Goal: Task Accomplishment & Management: Manage account settings

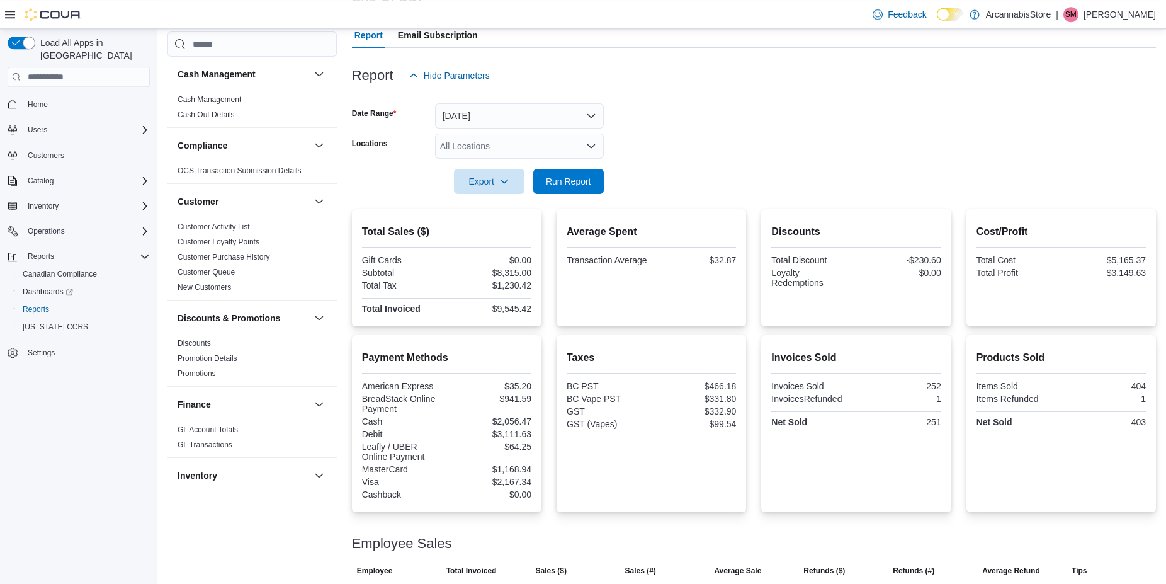
scroll to position [776, 0]
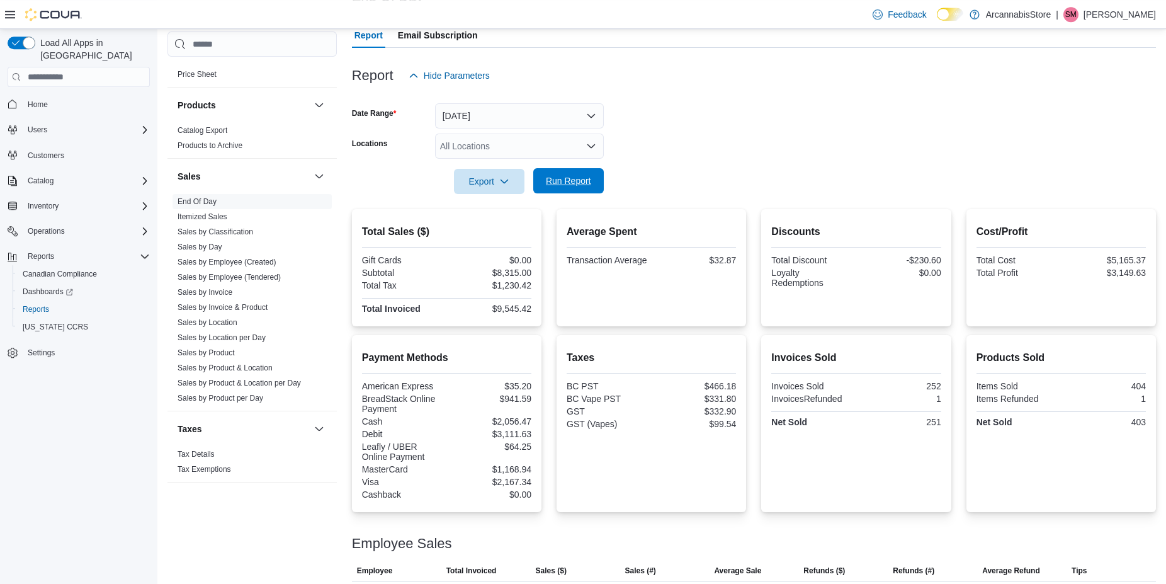
click at [601, 190] on button "Run Report" at bounding box center [568, 180] width 71 height 25
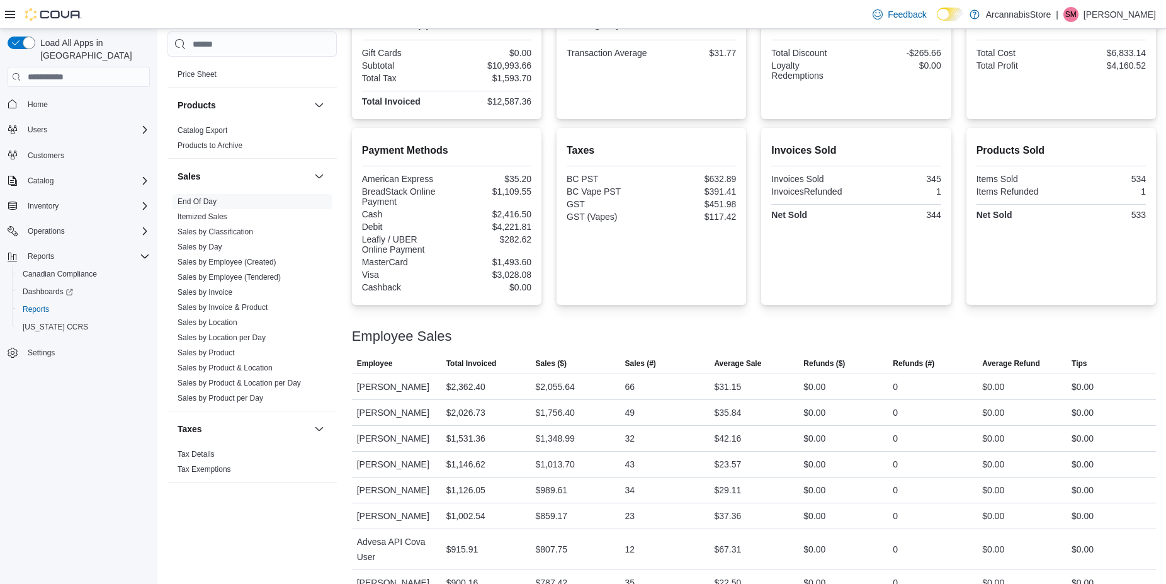
scroll to position [0, 0]
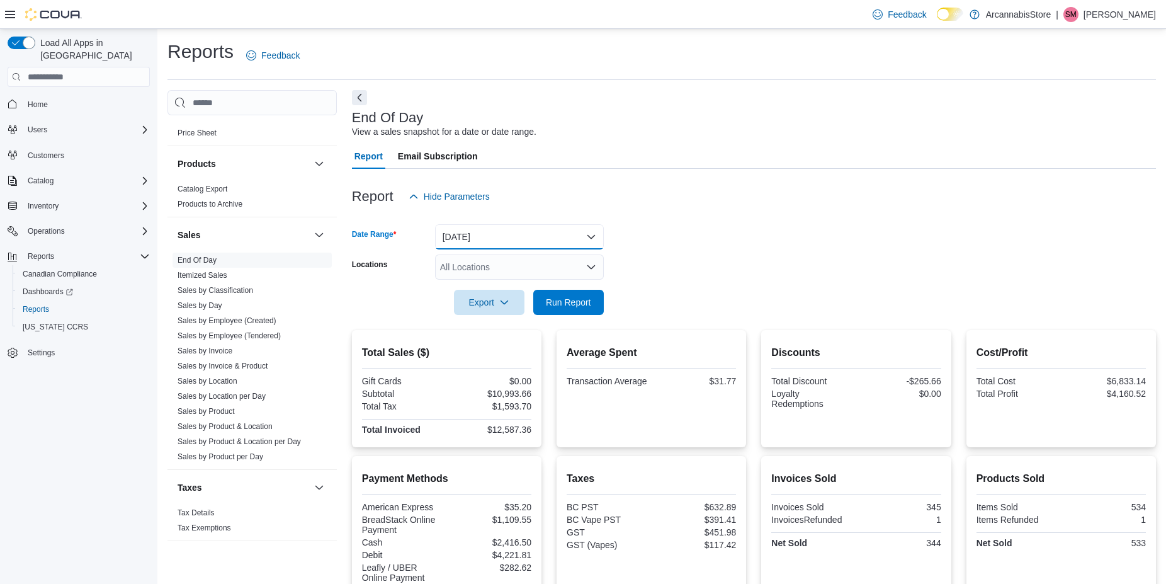
click at [516, 238] on button "[DATE]" at bounding box center [519, 236] width 169 height 25
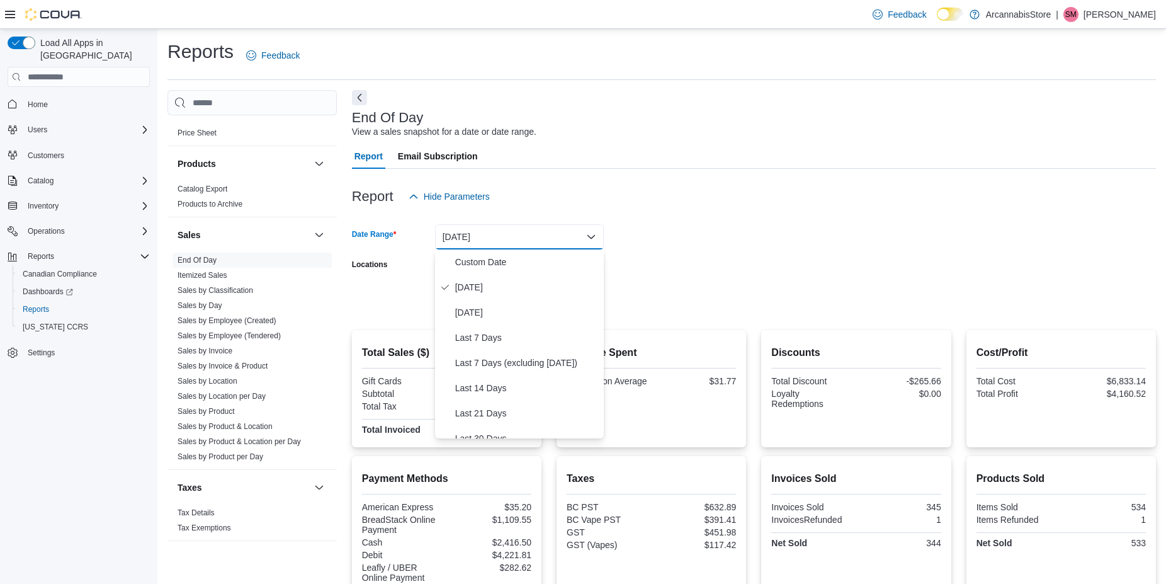
click at [803, 239] on form "Date Range [DATE] Locations All Locations Export Run Report" at bounding box center [754, 262] width 804 height 106
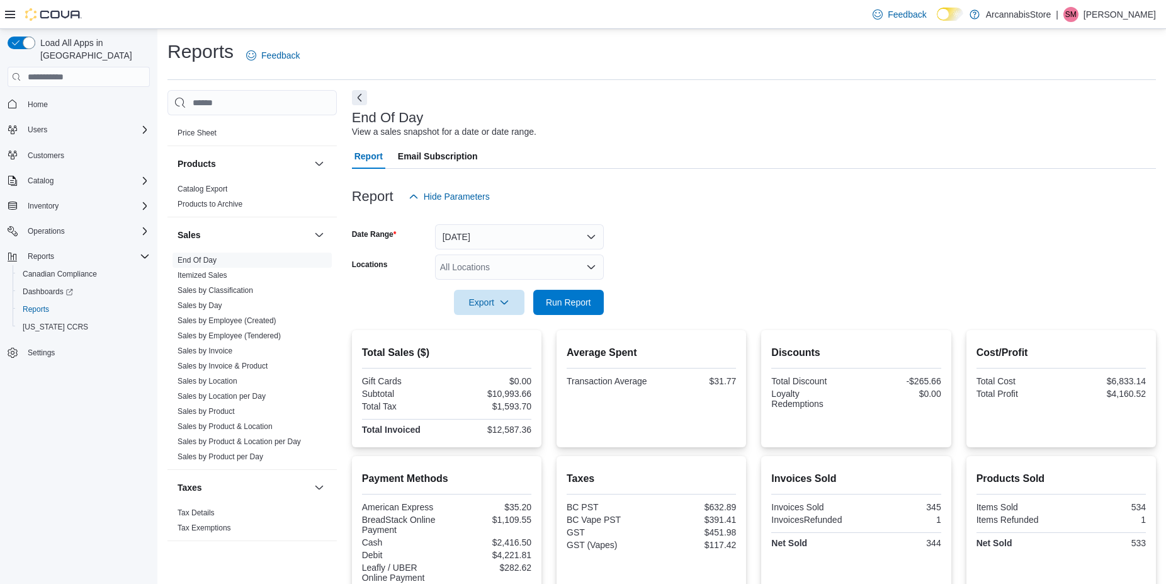
click at [455, 261] on div "All Locations" at bounding box center [519, 266] width 169 height 25
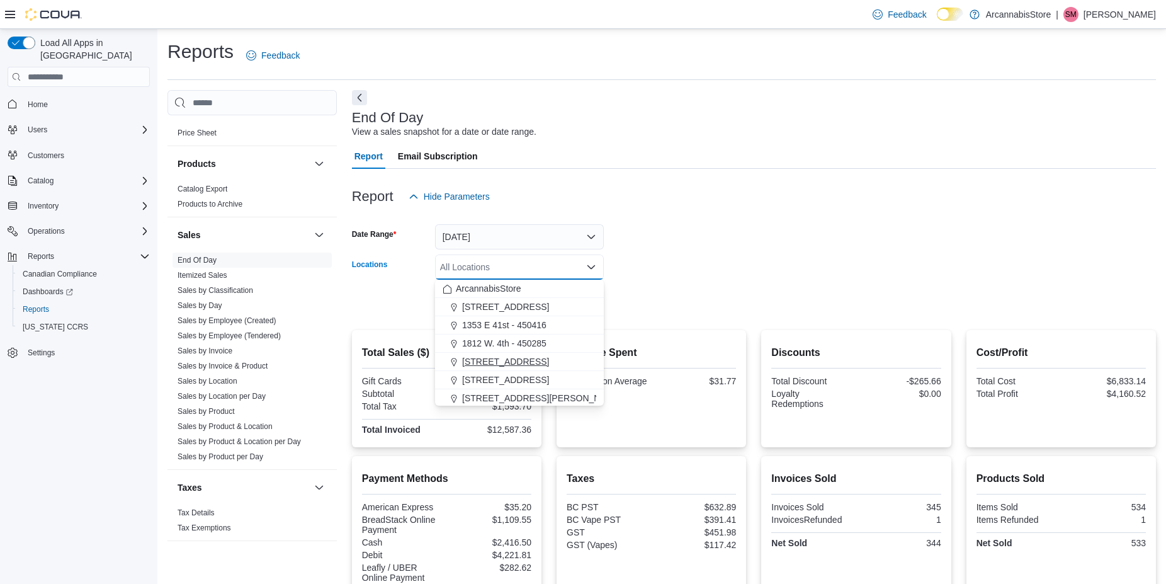
click at [487, 357] on span "[STREET_ADDRESS]" at bounding box center [505, 361] width 87 height 13
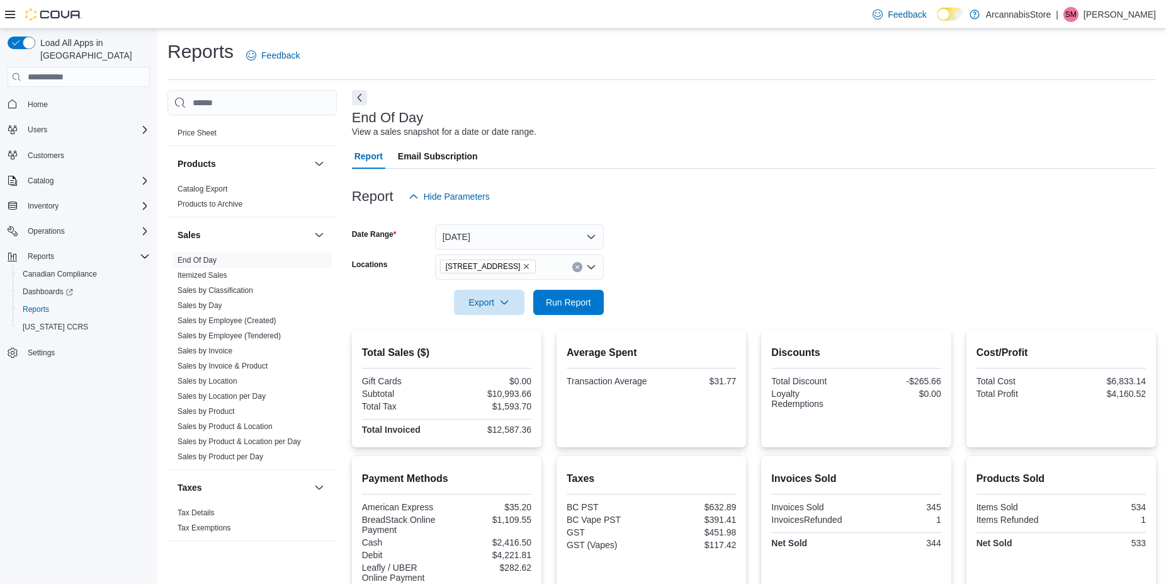
click at [789, 281] on div at bounding box center [754, 285] width 804 height 10
click at [569, 293] on span "Run Report" at bounding box center [568, 301] width 55 height 25
click at [530, 268] on icon "Remove 225 SE Marine Dr - 450229 from selection in this group" at bounding box center [527, 267] width 8 height 8
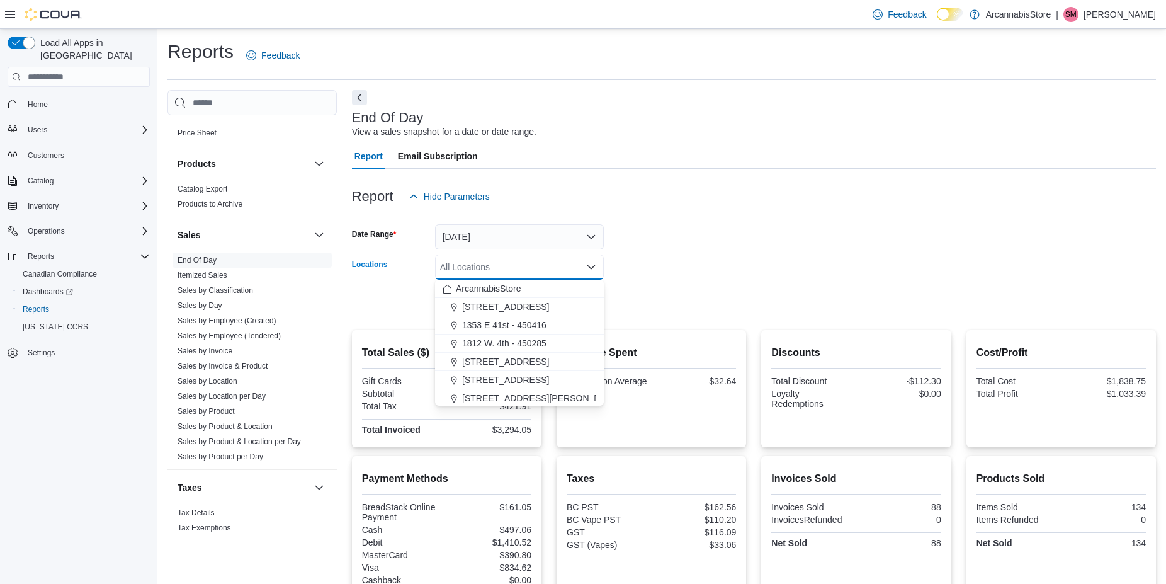
click at [549, 262] on div "All Locations Combo box. Selected. Combo box input. All Locations. Type some te…" at bounding box center [519, 266] width 169 height 25
click at [540, 310] on span "[STREET_ADDRESS]" at bounding box center [505, 306] width 87 height 13
click at [598, 285] on button "ArcannabisStore" at bounding box center [519, 289] width 169 height 18
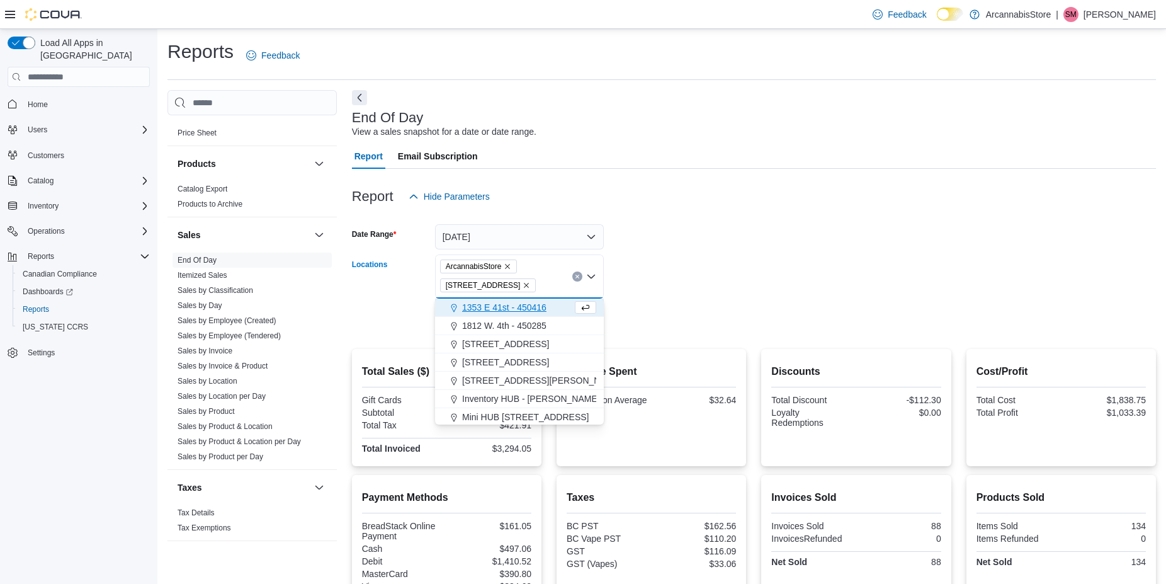
click at [530, 285] on icon "Remove 1290 E. 12th Ave - 450225 from selection in this group" at bounding box center [527, 285] width 8 height 8
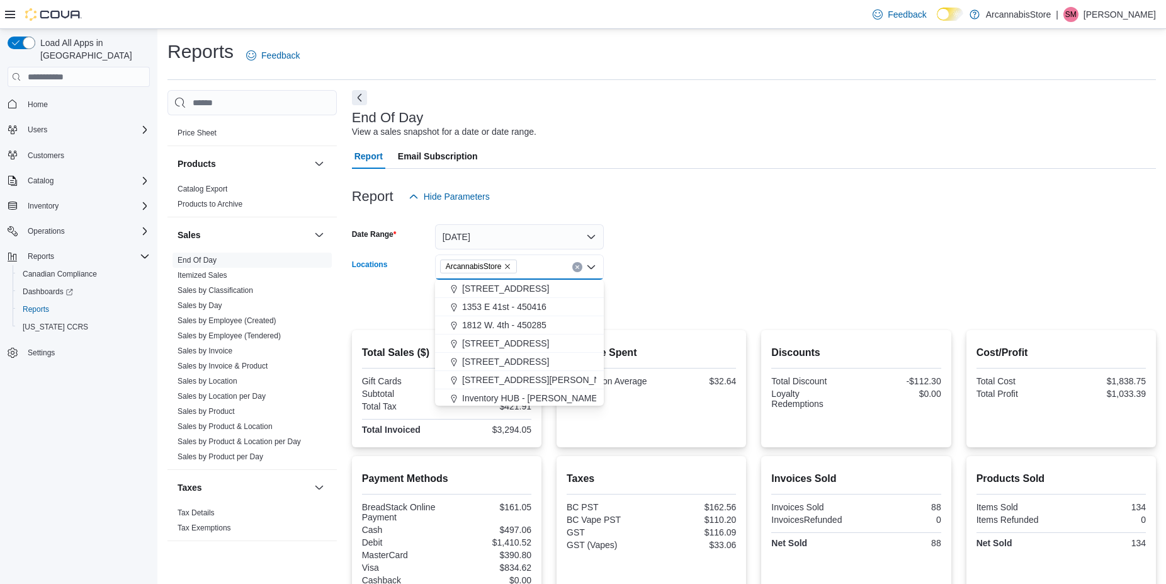
click at [656, 246] on form "Date Range [DATE] Locations ArcannabisStore Combo box. Selected. ArcannabisStor…" at bounding box center [754, 262] width 804 height 106
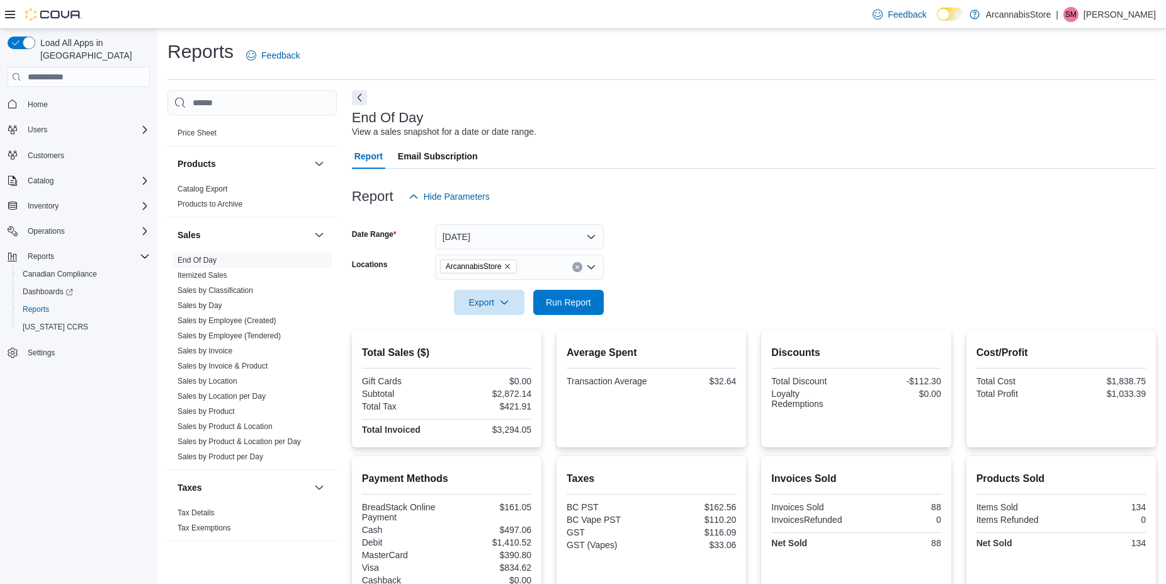
click at [508, 266] on icon "Remove ArcannabisStore from selection in this group" at bounding box center [508, 267] width 8 height 8
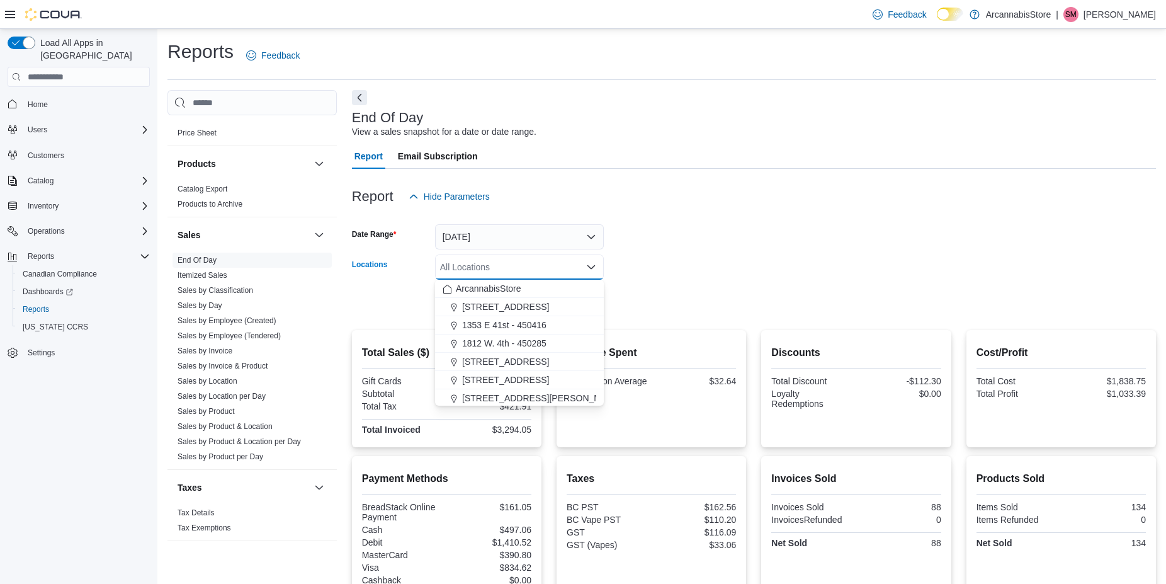
click at [519, 263] on div "All Locations Combo box. Selected. Combo box input. All Locations. Type some te…" at bounding box center [519, 266] width 169 height 25
click at [521, 306] on span "[STREET_ADDRESS]" at bounding box center [505, 306] width 87 height 13
click at [703, 270] on form "Date Range [DATE] Locations [STREET_ADDRESS] Combo box. Selected. [STREET_ADDRE…" at bounding box center [754, 262] width 804 height 106
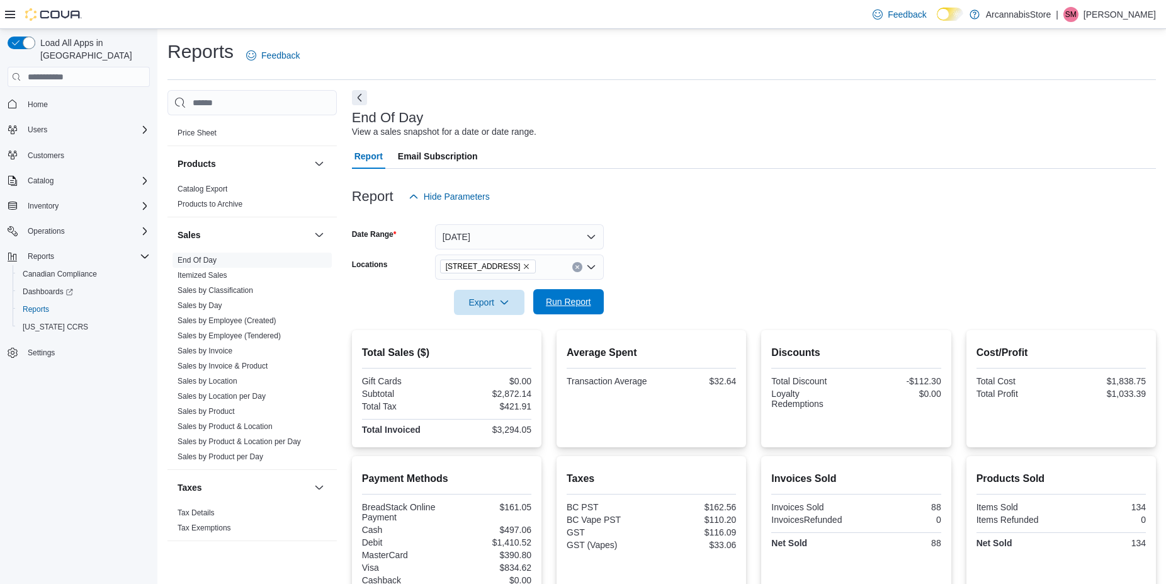
click at [573, 300] on span "Run Report" at bounding box center [568, 301] width 45 height 13
click at [530, 269] on icon "Remove 1290 E. 12th Ave - 450225 from selection in this group" at bounding box center [527, 267] width 8 height 8
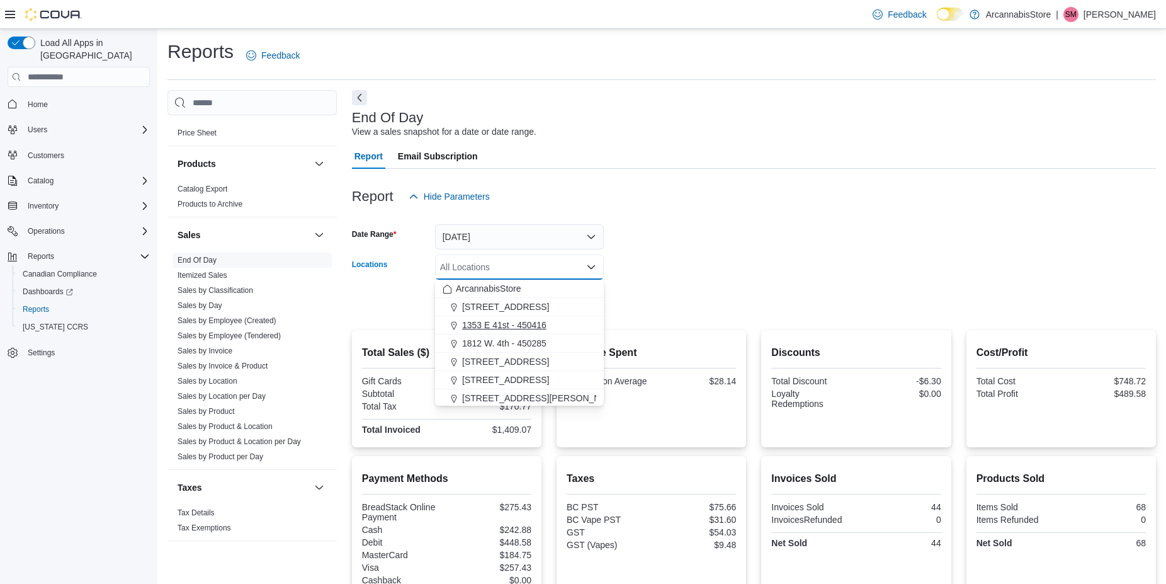
click at [532, 322] on span "1353 E 41st - 450416" at bounding box center [504, 325] width 84 height 13
click at [662, 300] on form "Date Range [DATE] Locations [STREET_ADDRESS] Combo box. Selected. 1353 E 41st -…" at bounding box center [754, 262] width 804 height 106
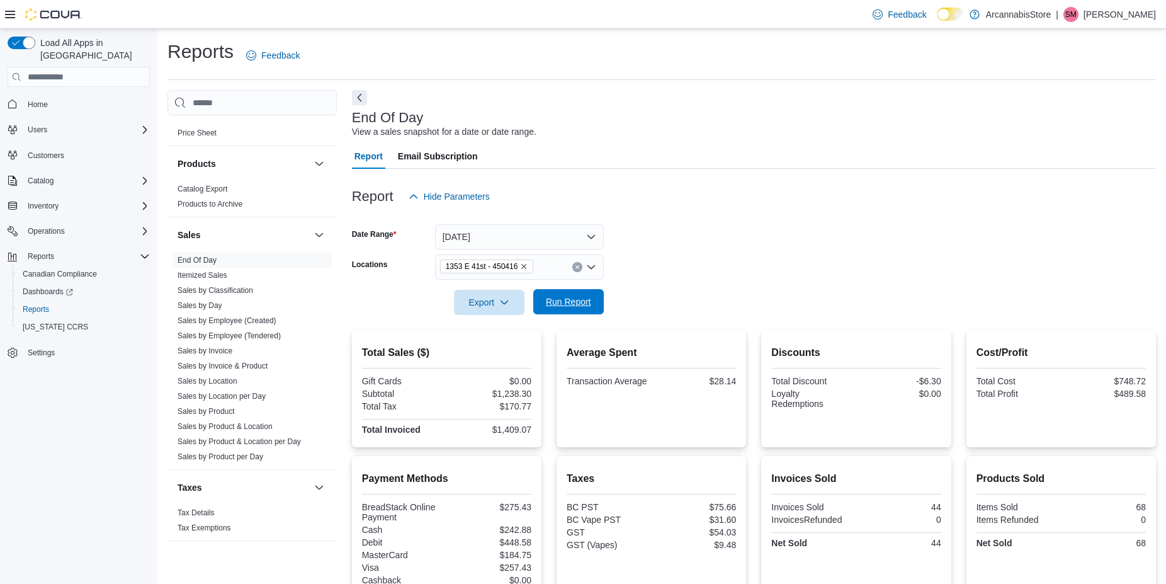
click at [574, 302] on span "Run Report" at bounding box center [568, 301] width 45 height 13
click at [521, 269] on icon "Remove 1353 E 41st - 450416 from selection in this group" at bounding box center [524, 267] width 8 height 8
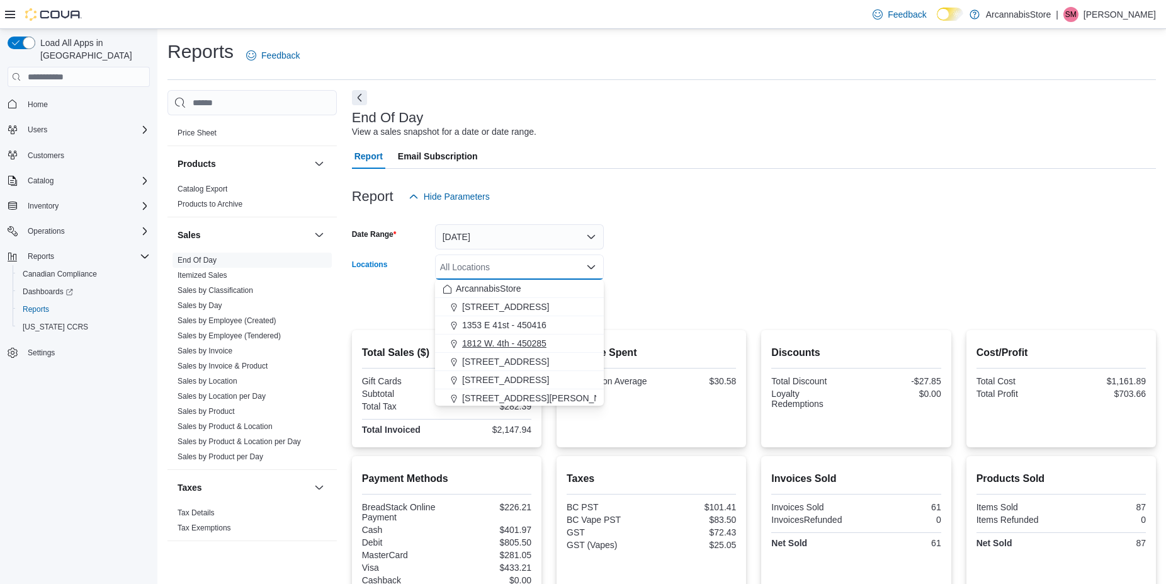
click at [528, 339] on span "1812 W. 4th - 450285" at bounding box center [504, 343] width 84 height 13
click at [647, 299] on form "Date Range [DATE] Locations 1812 W. 4th - 450285 Combo box. Selected. 1812 W. 4…" at bounding box center [754, 262] width 804 height 106
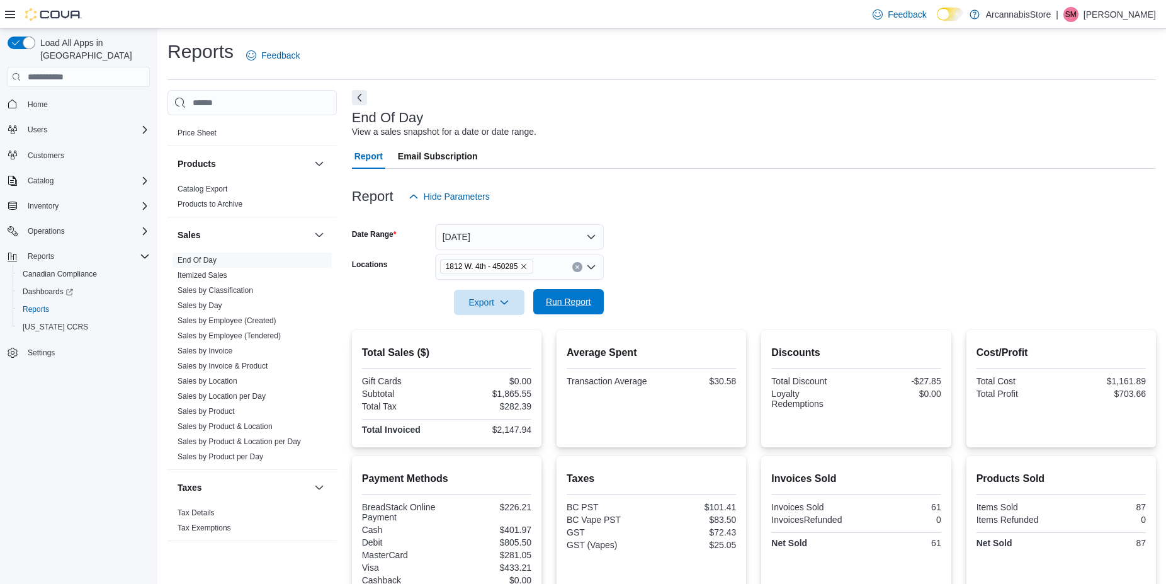
click at [581, 301] on span "Run Report" at bounding box center [568, 301] width 45 height 13
click at [523, 266] on icon "Remove 1812 W. 4th - 450285 from selection in this group" at bounding box center [524, 267] width 8 height 8
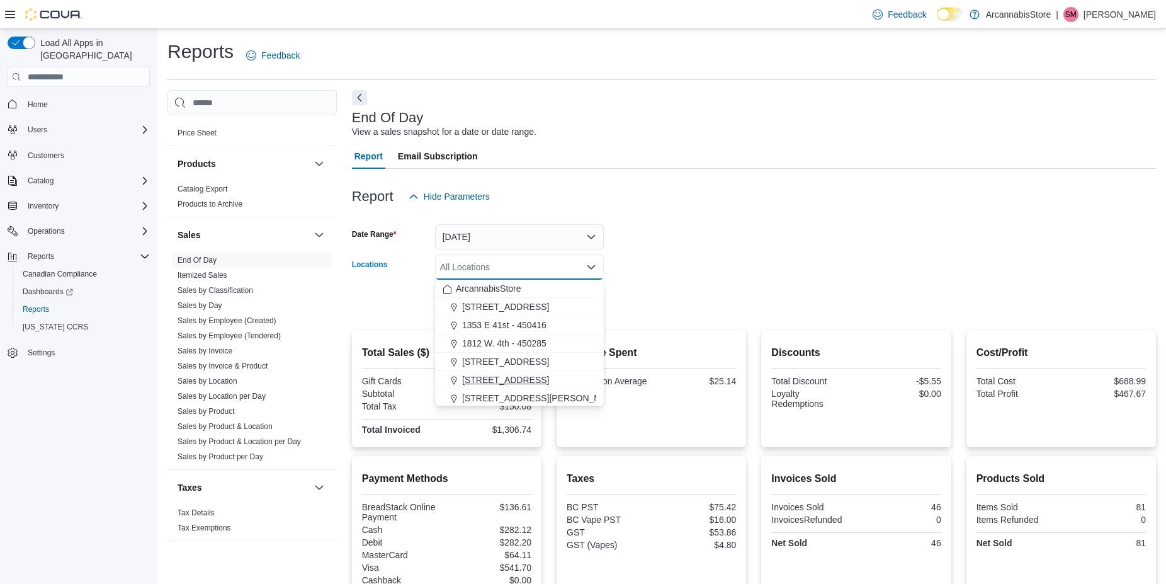
click at [526, 373] on button "[STREET_ADDRESS]" at bounding box center [519, 380] width 169 height 18
click at [688, 311] on form "Date Range [DATE] Locations [STREET_ADDRESS] Combo box. Selected. [STREET_ADDRE…" at bounding box center [754, 262] width 804 height 106
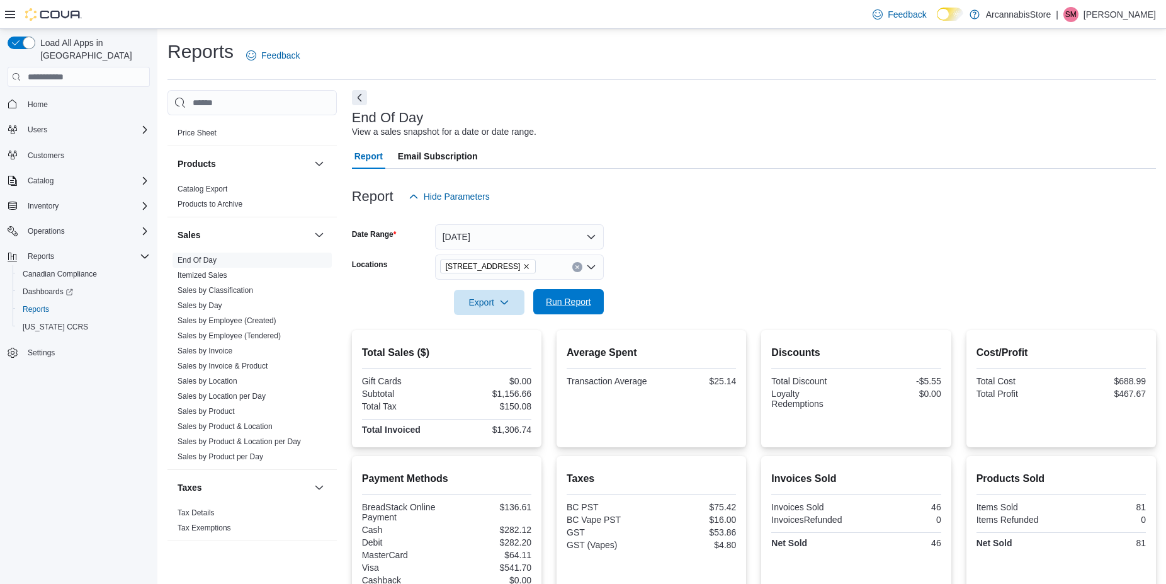
click at [573, 304] on span "Run Report" at bounding box center [568, 301] width 45 height 13
click at [529, 267] on icon "Remove 2267 Kingsway - 450548 from selection in this group" at bounding box center [526, 266] width 5 height 5
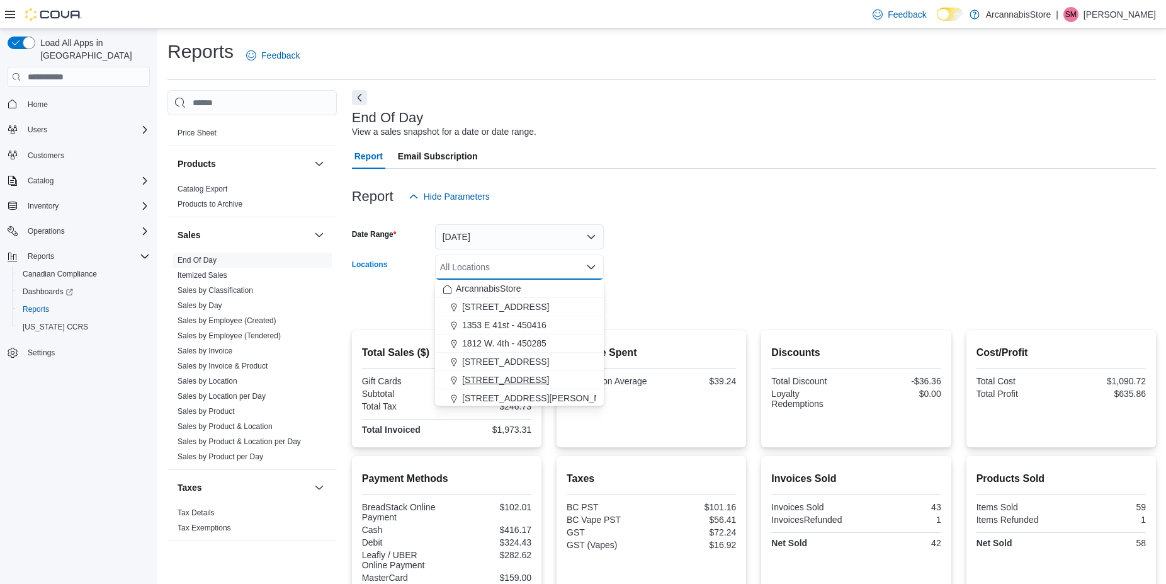
scroll to position [57, 0]
click at [521, 343] on span "[STREET_ADDRESS][PERSON_NAME]" at bounding box center [542, 341] width 160 height 13
click at [613, 290] on div at bounding box center [754, 285] width 804 height 10
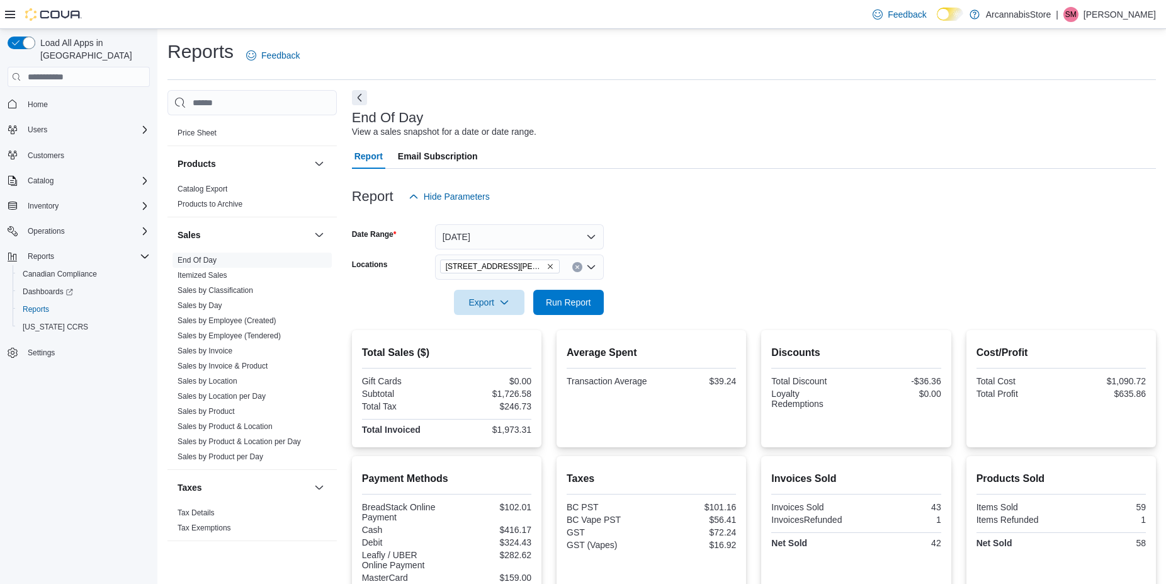
click at [550, 289] on div at bounding box center [754, 285] width 804 height 10
click at [553, 301] on span "Run Report" at bounding box center [568, 301] width 45 height 13
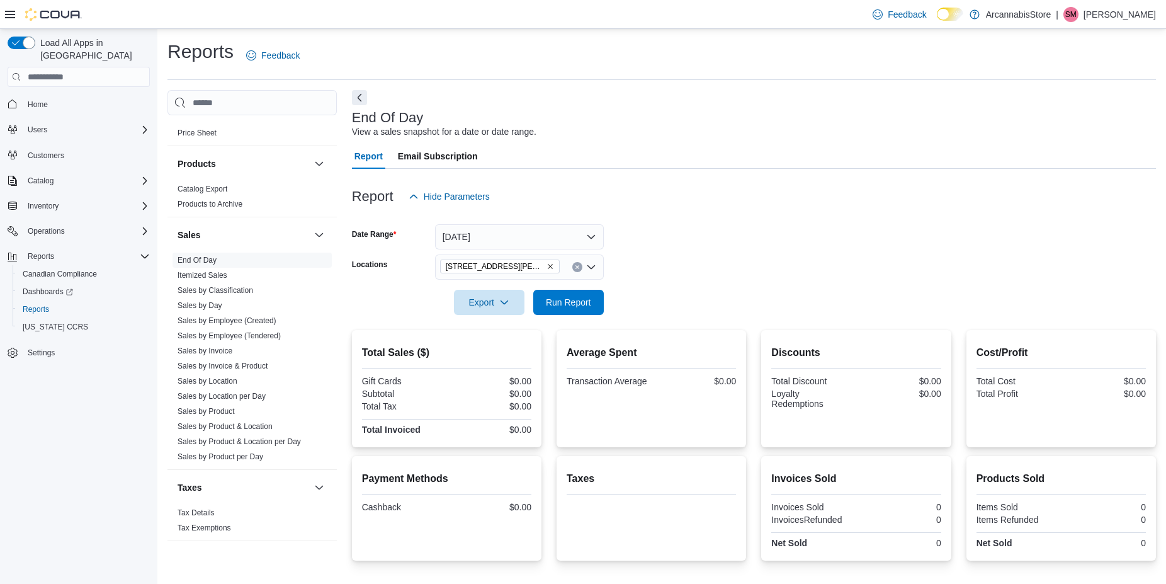
click at [535, 271] on span "[STREET_ADDRESS][PERSON_NAME]" at bounding box center [500, 266] width 108 height 13
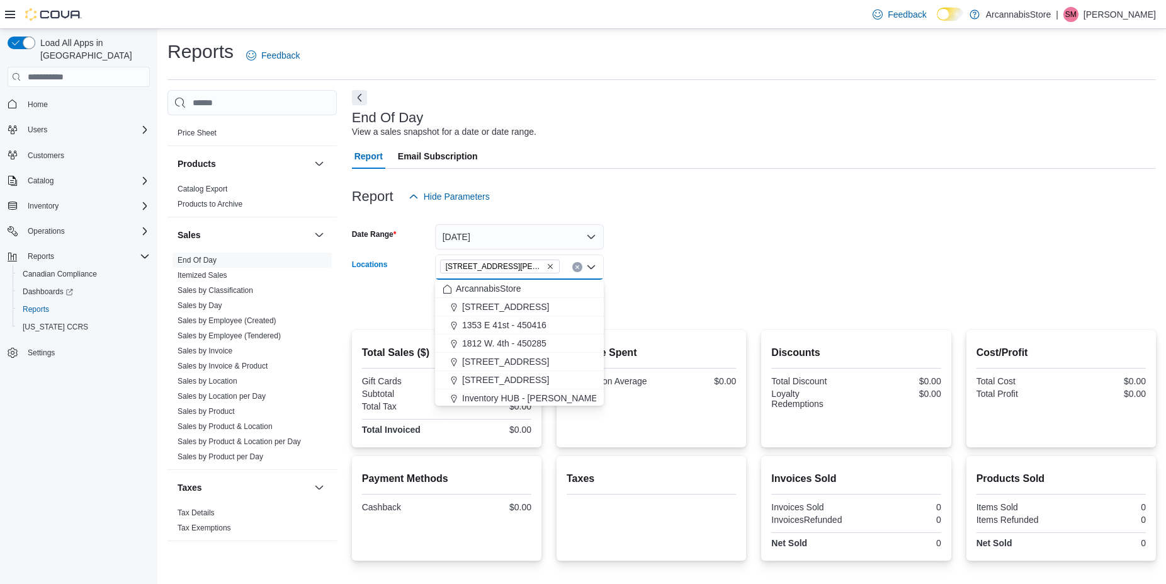
click at [547, 267] on icon "Remove 438 Richards St - 450544 from selection in this group" at bounding box center [551, 267] width 8 height 8
click at [566, 380] on span "Mini HUB [STREET_ADDRESS]" at bounding box center [525, 378] width 127 height 13
click at [661, 305] on form "Date Range [DATE] Locations Mini HUB [STREET_ADDRESS] Combo box. Selected. Mini…" at bounding box center [754, 262] width 804 height 106
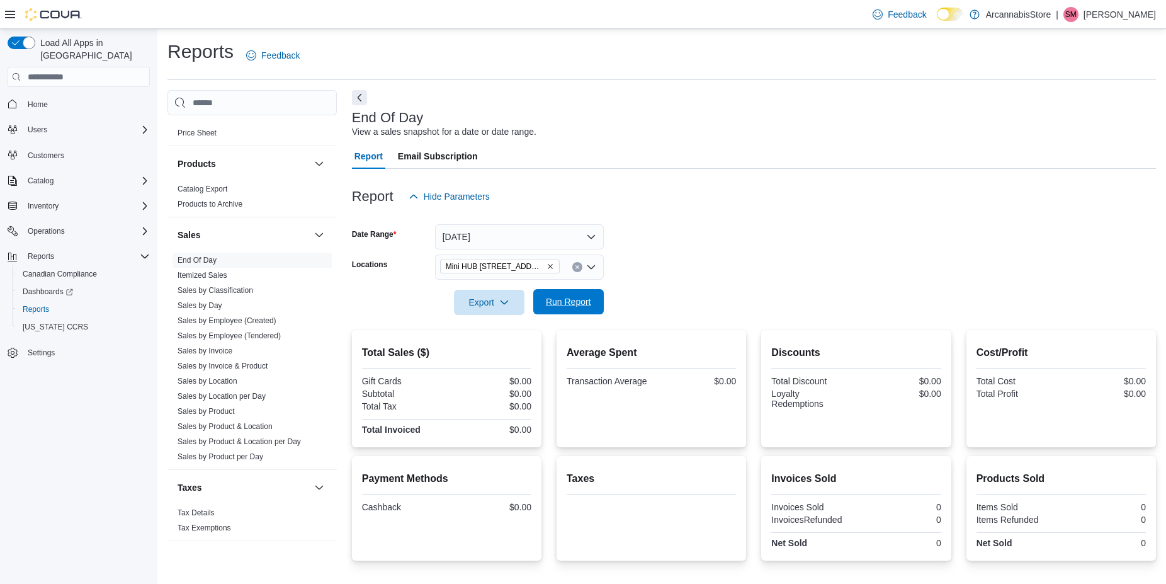
click at [601, 305] on button "Run Report" at bounding box center [568, 301] width 71 height 25
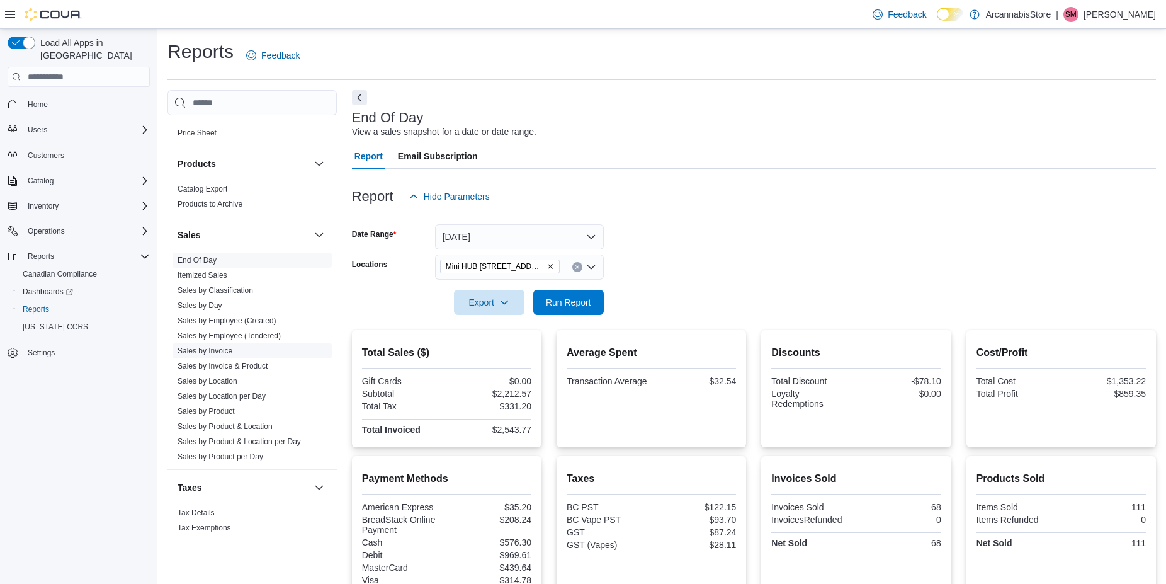
click at [213, 355] on link "Sales by Invoice" at bounding box center [205, 350] width 55 height 9
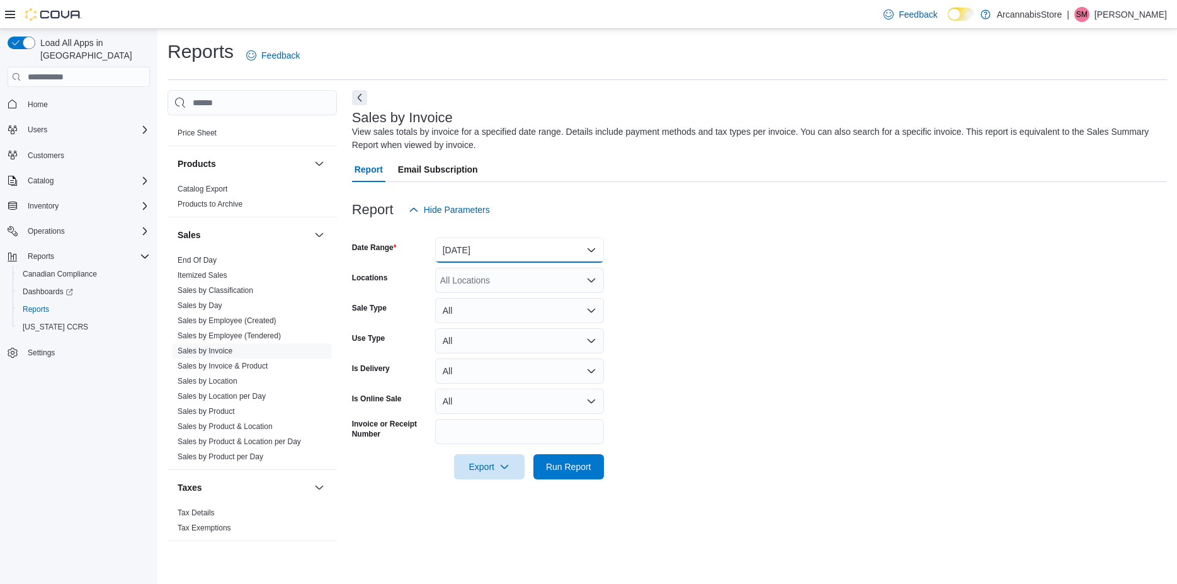
click at [470, 253] on button "[DATE]" at bounding box center [519, 249] width 169 height 25
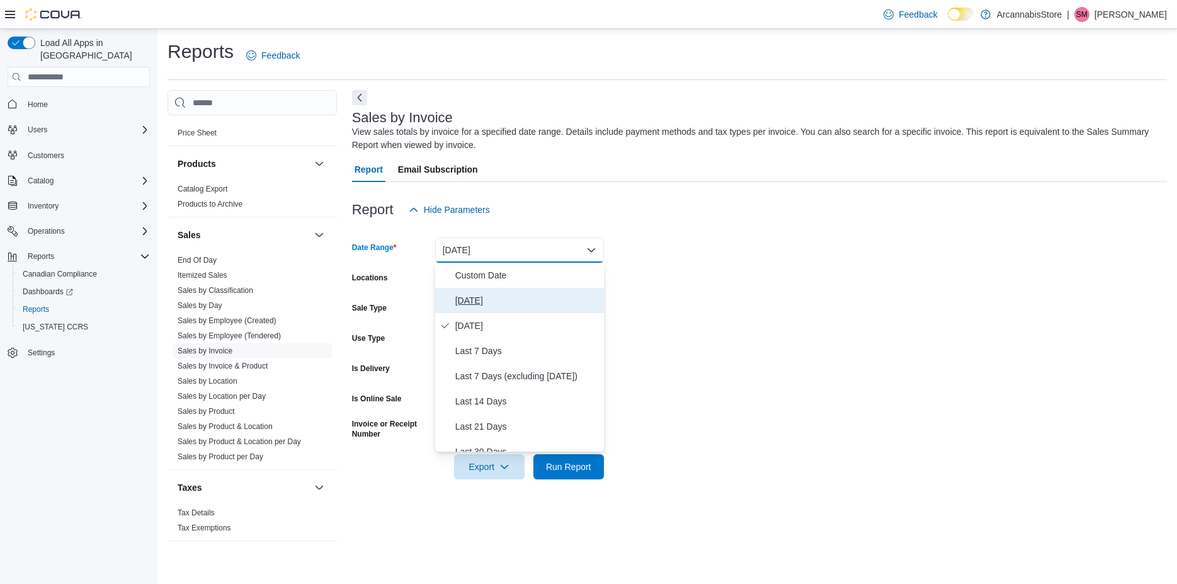
click at [484, 292] on button "[DATE]" at bounding box center [519, 300] width 169 height 25
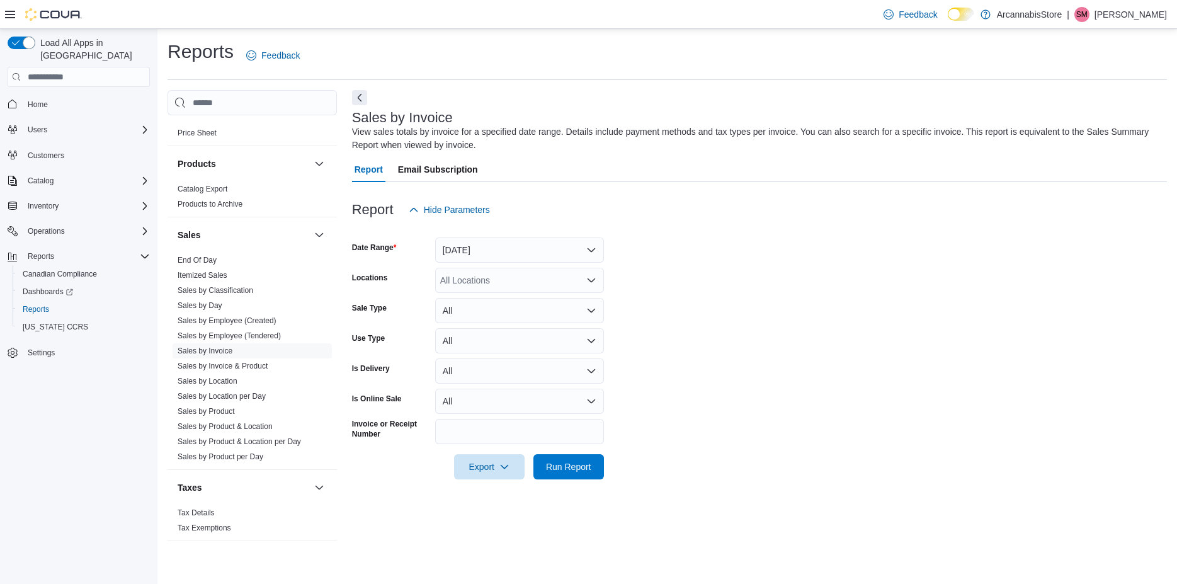
click at [812, 279] on form "Date Range [DATE] Locations All Locations Sale Type All Use Type All Is Deliver…" at bounding box center [759, 350] width 815 height 257
click at [474, 283] on div "All Locations" at bounding box center [519, 280] width 169 height 25
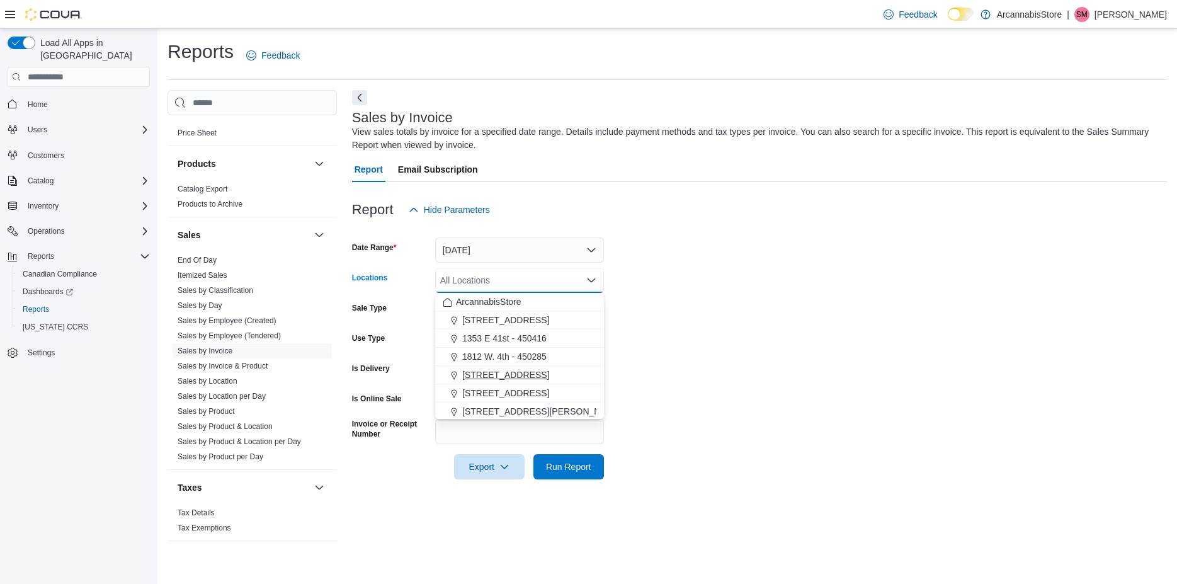
click at [490, 378] on span "[STREET_ADDRESS]" at bounding box center [505, 374] width 87 height 13
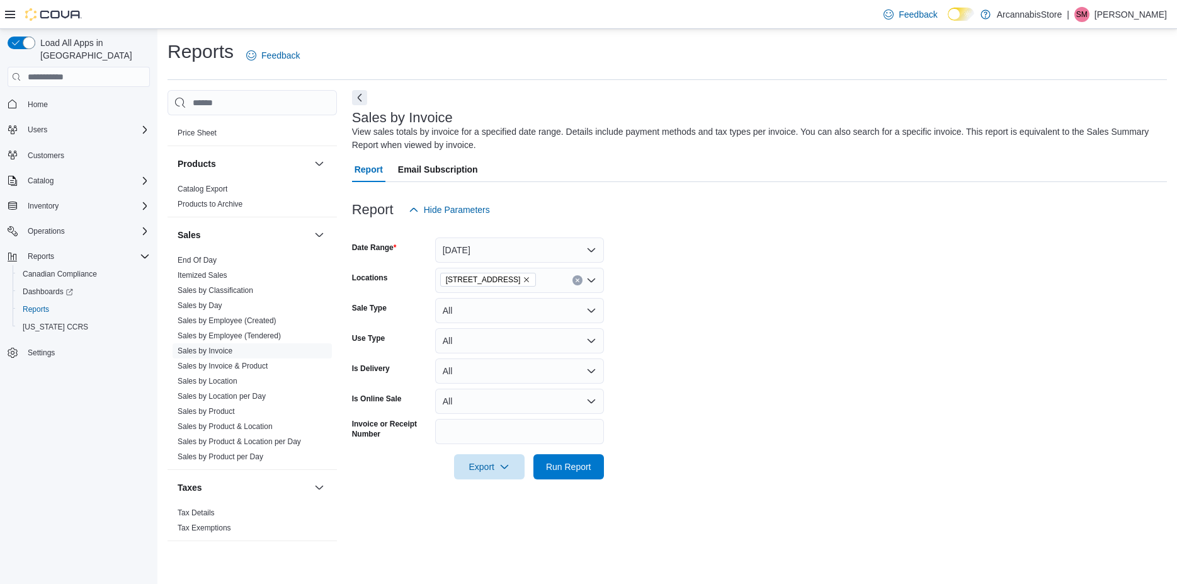
click at [656, 292] on form "Date Range [DATE] Locations [STREET_ADDRESS] Sale Type All Use Type All Is Deli…" at bounding box center [759, 350] width 815 height 257
click at [571, 457] on span "Run Report" at bounding box center [568, 465] width 55 height 25
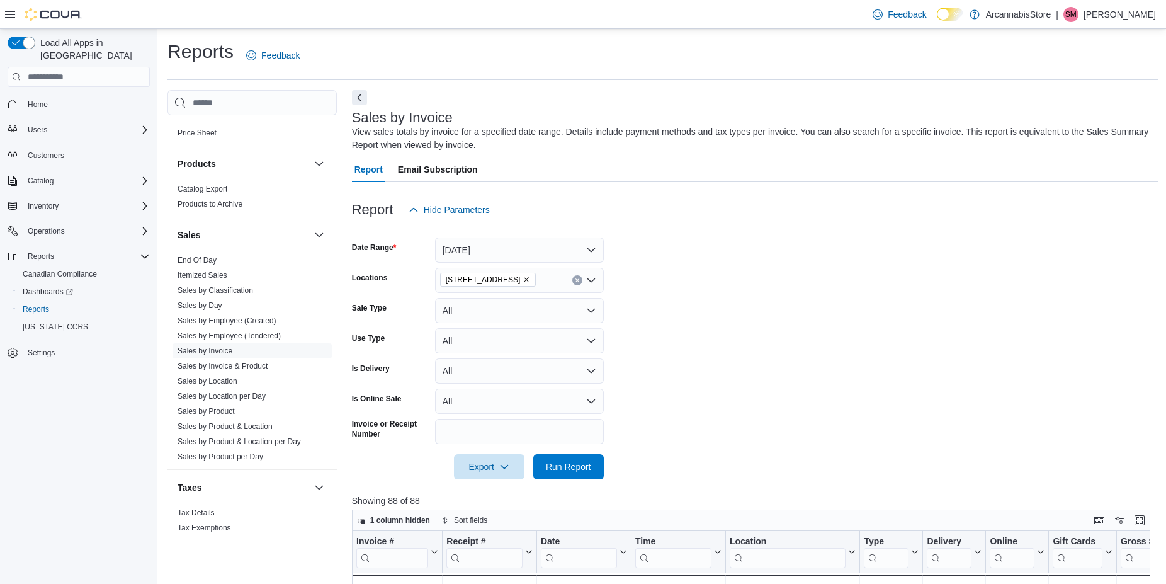
scroll to position [403, 0]
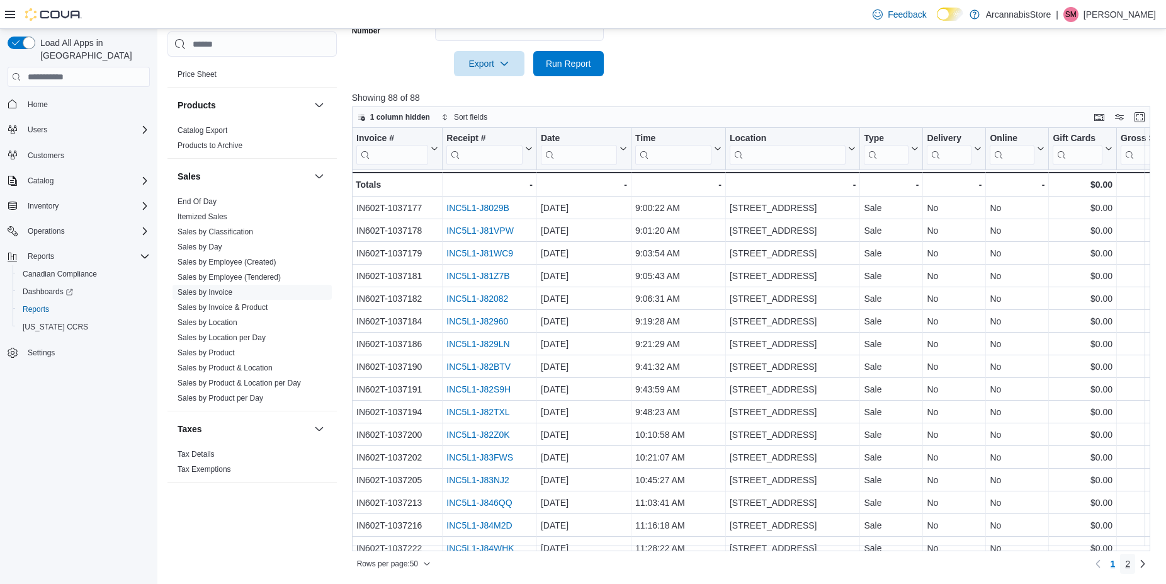
click at [1130, 560] on span "2" at bounding box center [1127, 563] width 5 height 13
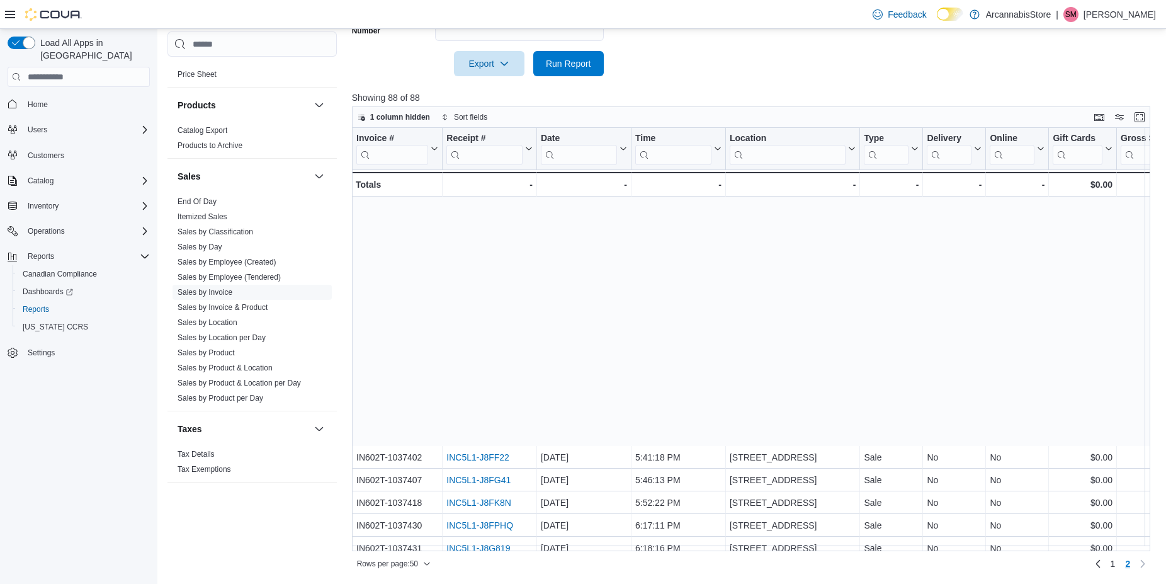
scroll to position [398, 0]
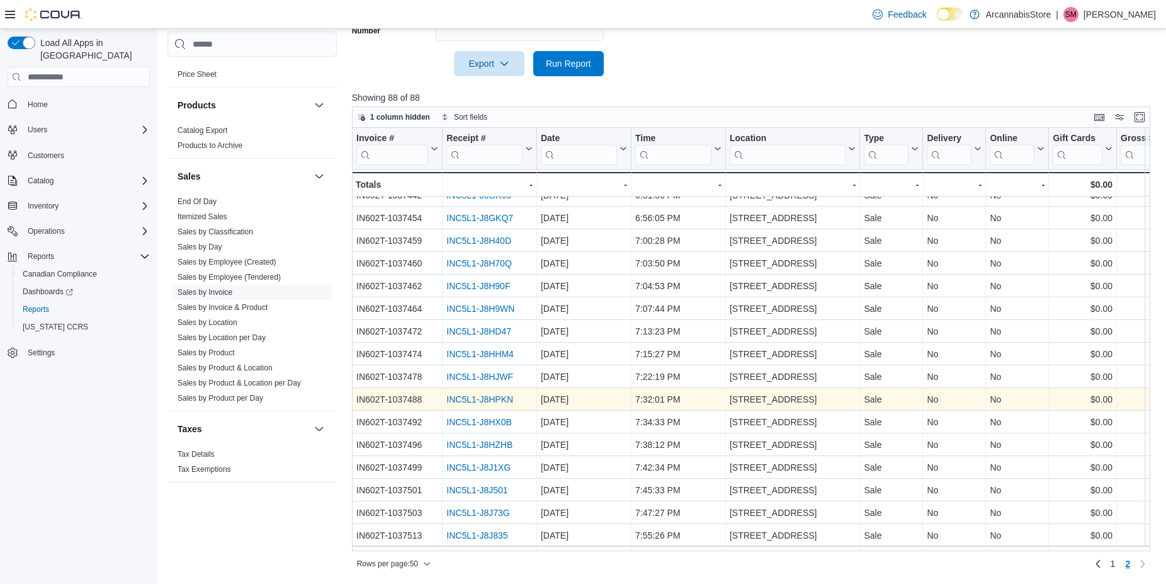
click at [492, 399] on link "INC5L1-J8HPKN" at bounding box center [479, 400] width 67 height 10
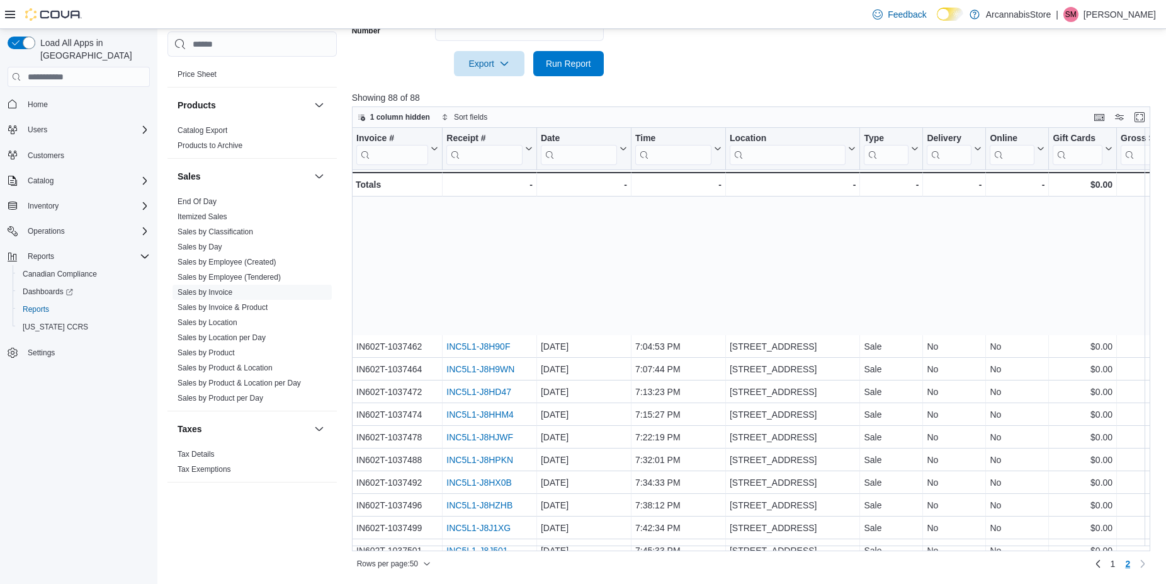
scroll to position [512, 0]
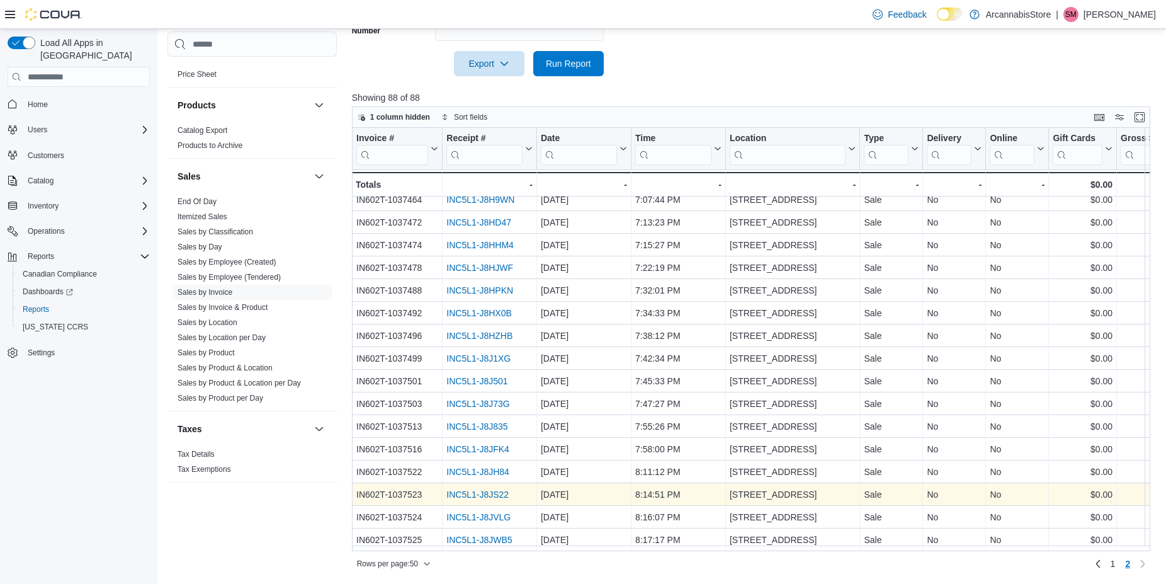
click at [487, 490] on link "INC5L1-J8JS22" at bounding box center [477, 495] width 62 height 10
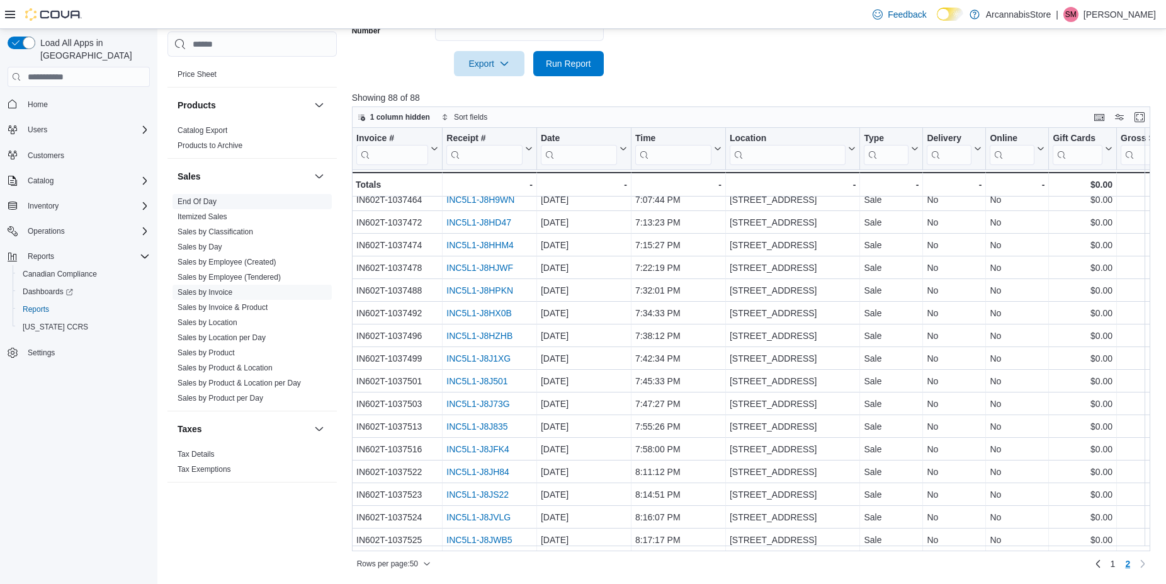
click at [181, 202] on link "End Of Day" at bounding box center [197, 201] width 39 height 9
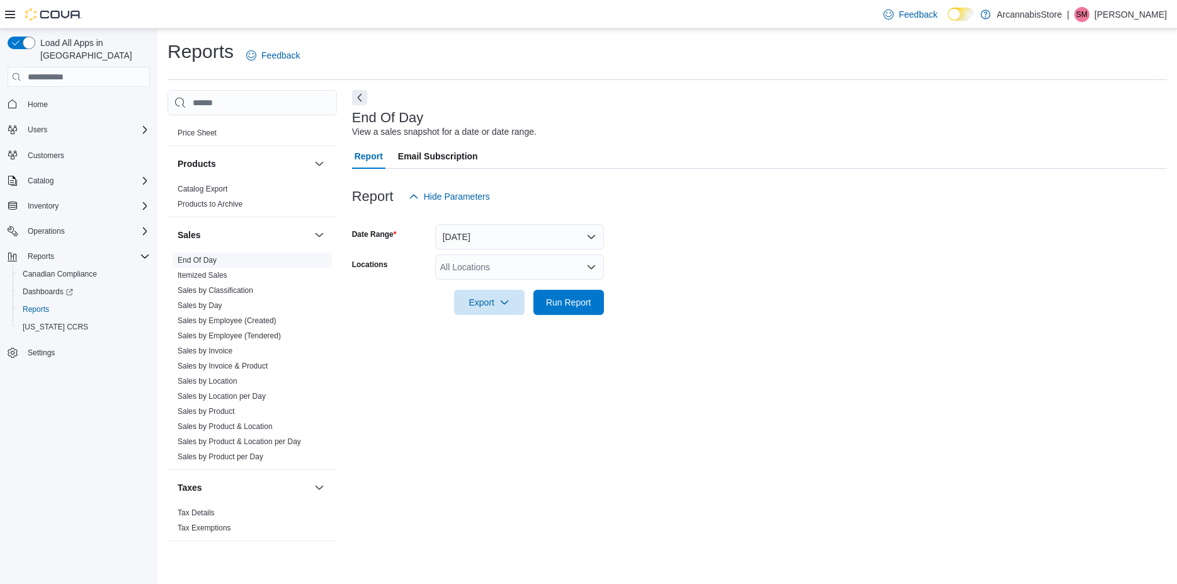
click at [257, 259] on span "End Of Day" at bounding box center [252, 260] width 159 height 15
click at [573, 307] on span "Run Report" at bounding box center [568, 301] width 45 height 13
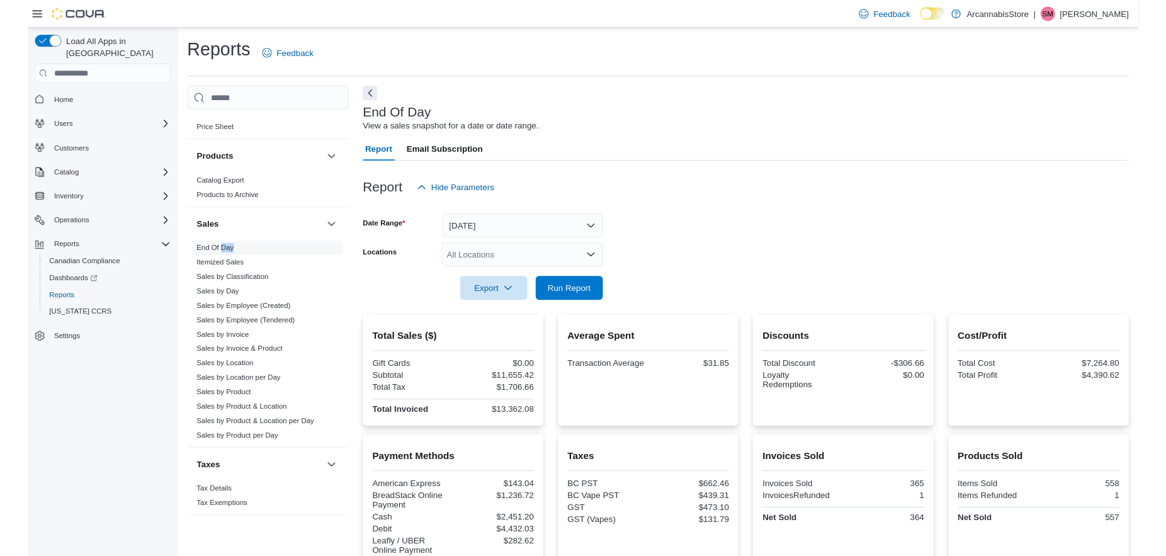
scroll to position [428, 0]
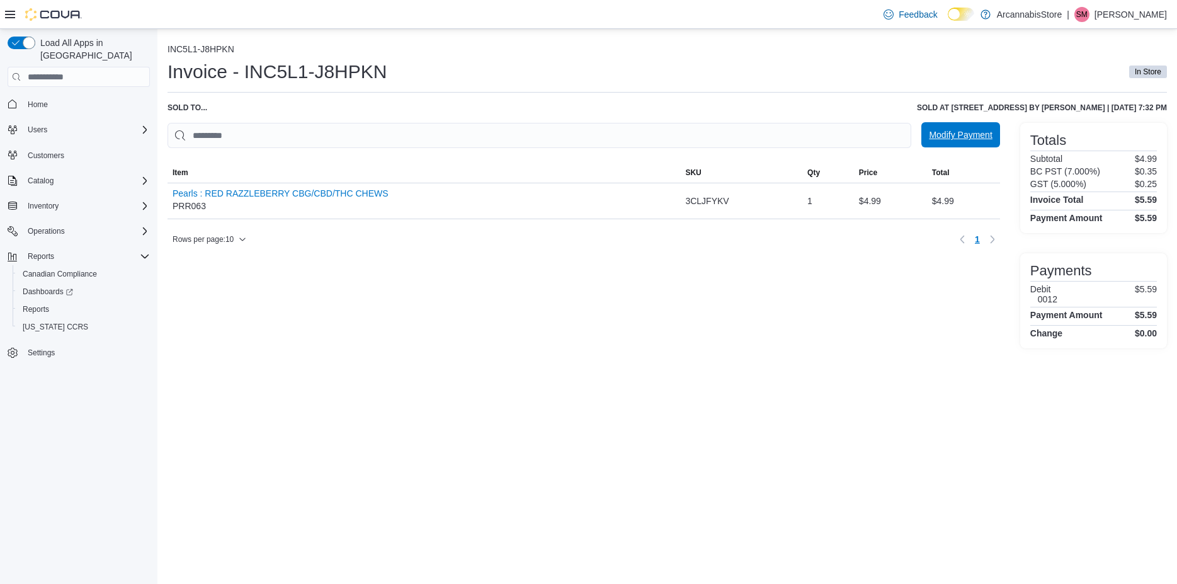
click at [967, 134] on span "Modify Payment" at bounding box center [960, 134] width 63 height 13
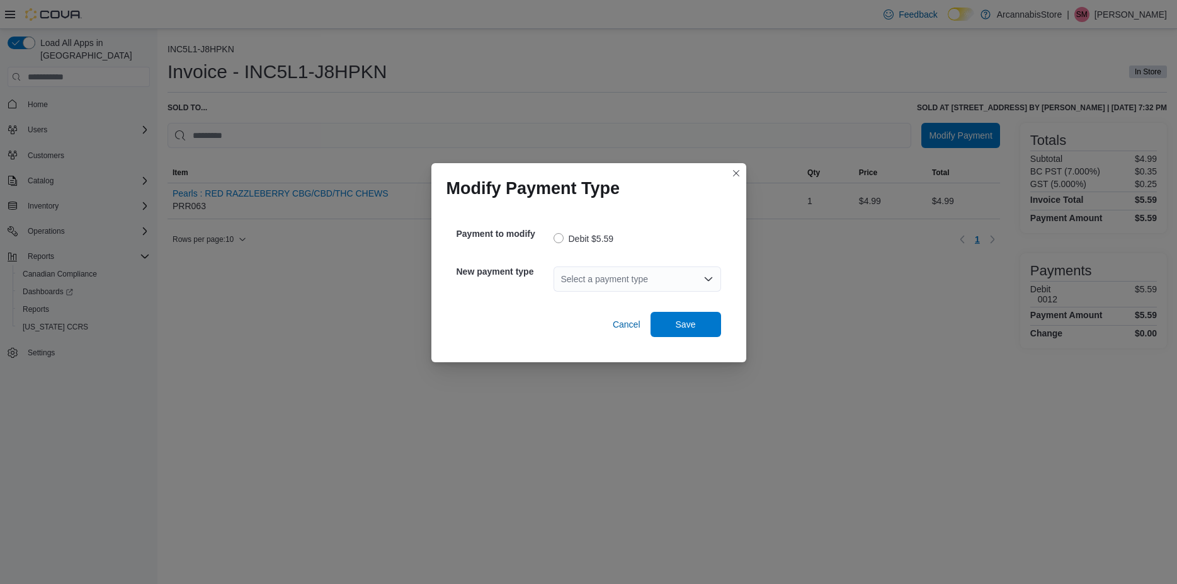
click at [637, 273] on div "Select a payment type" at bounding box center [638, 278] width 168 height 25
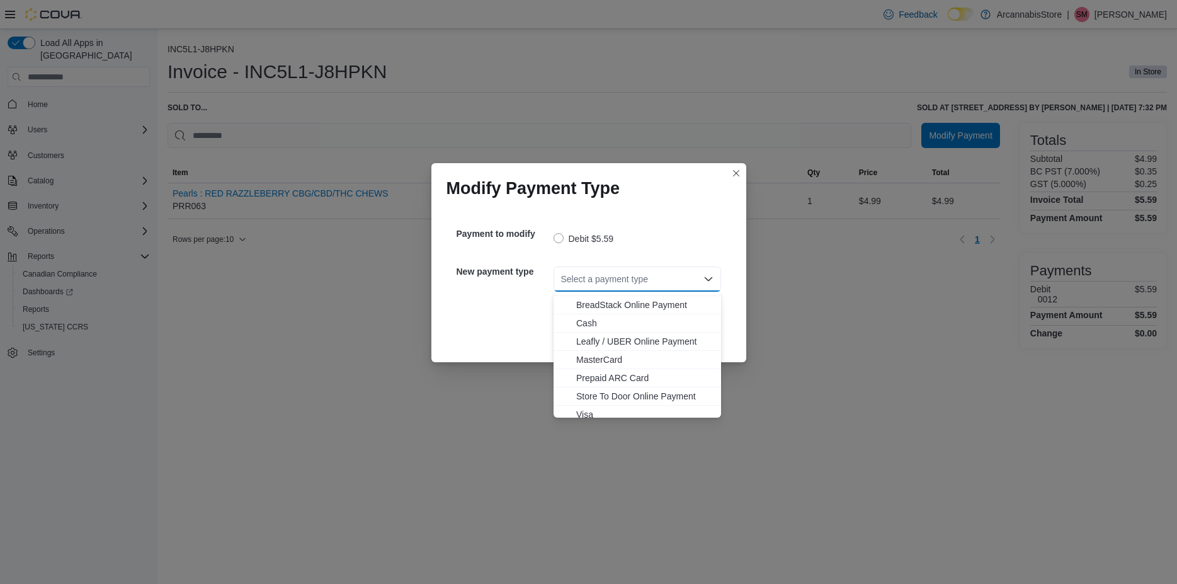
scroll to position [20, 0]
click at [621, 414] on button "Visa" at bounding box center [638, 408] width 168 height 18
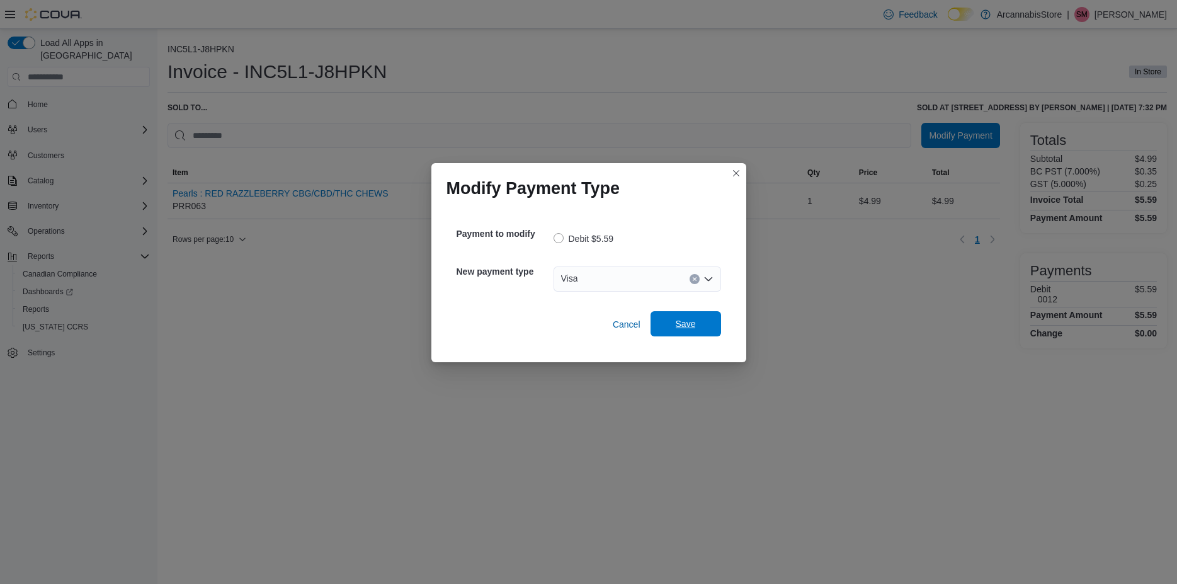
click at [686, 326] on span "Save" at bounding box center [686, 323] width 20 height 13
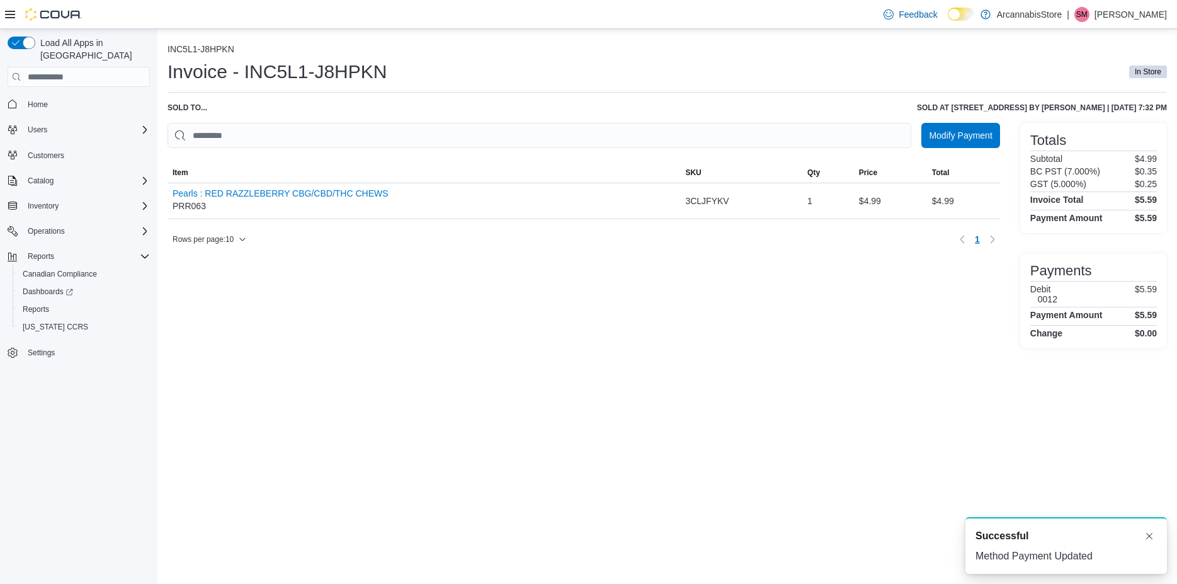
scroll to position [0, 0]
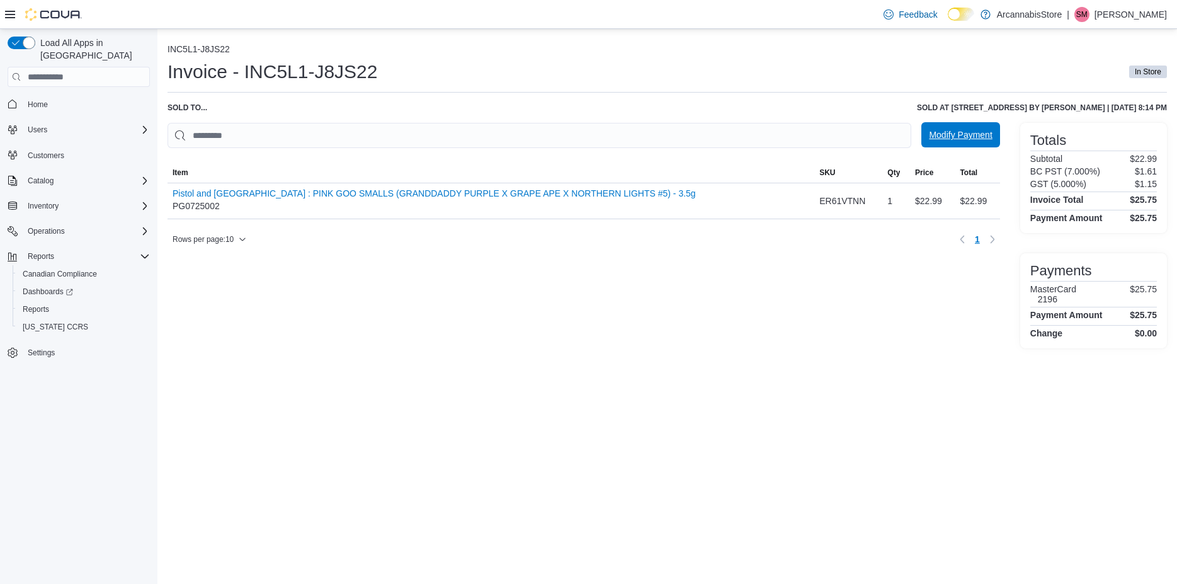
click at [957, 138] on span "Modify Payment" at bounding box center [960, 134] width 63 height 13
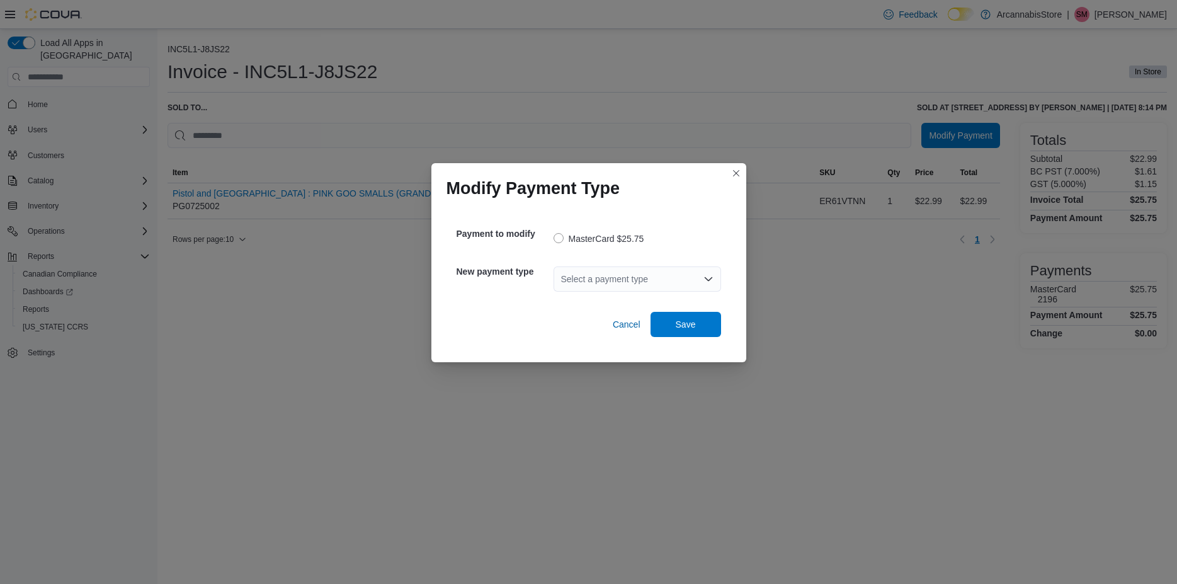
click at [671, 288] on div "Select a payment type" at bounding box center [638, 278] width 168 height 25
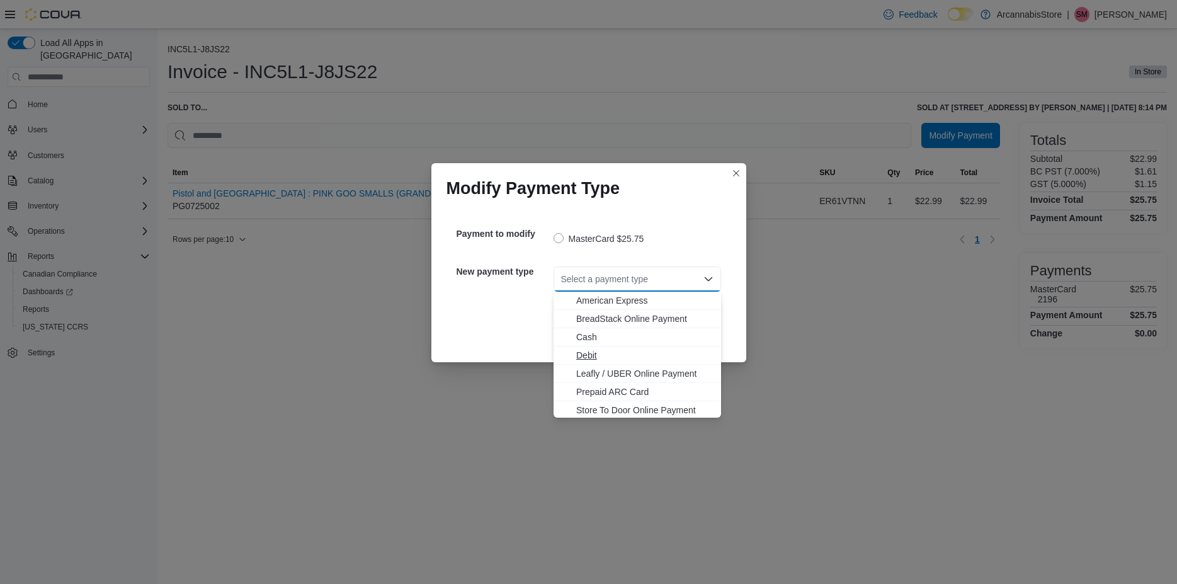
click at [584, 355] on span "Debit" at bounding box center [644, 355] width 137 height 13
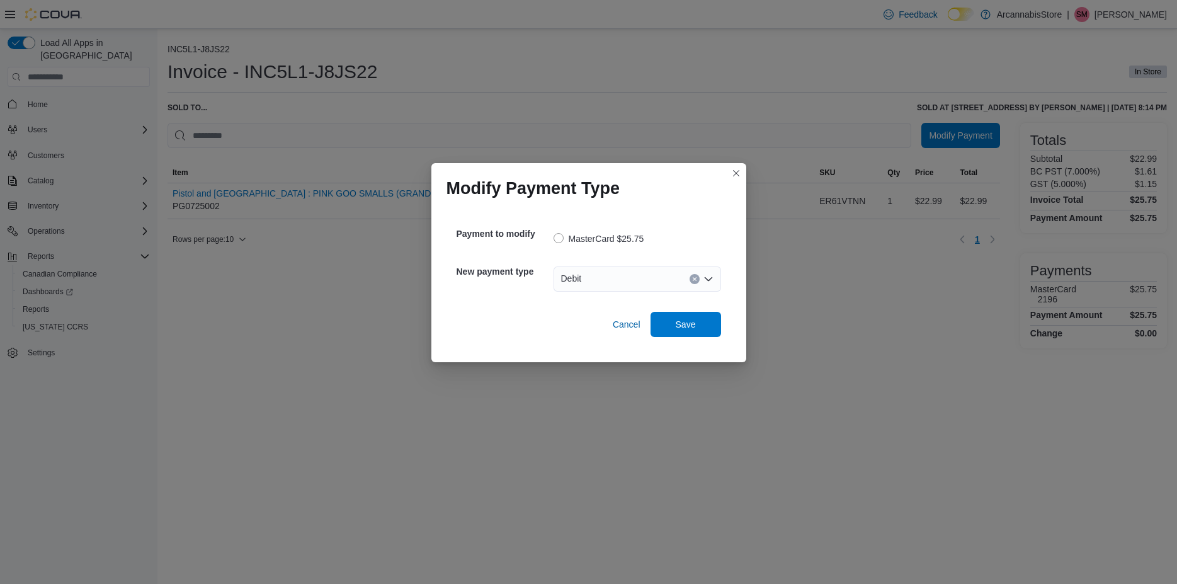
click at [799, 336] on div "Modify Payment Type Payment to modify MasterCard $25.75 New payment type Debit …" at bounding box center [588, 292] width 1177 height 584
click at [691, 338] on div "Payment to modify MasterCard $25.75 New payment type Debit Cancel Save" at bounding box center [588, 277] width 285 height 139
click at [695, 326] on span "Save" at bounding box center [686, 323] width 20 height 13
